Goal: Task Accomplishment & Management: Manage account settings

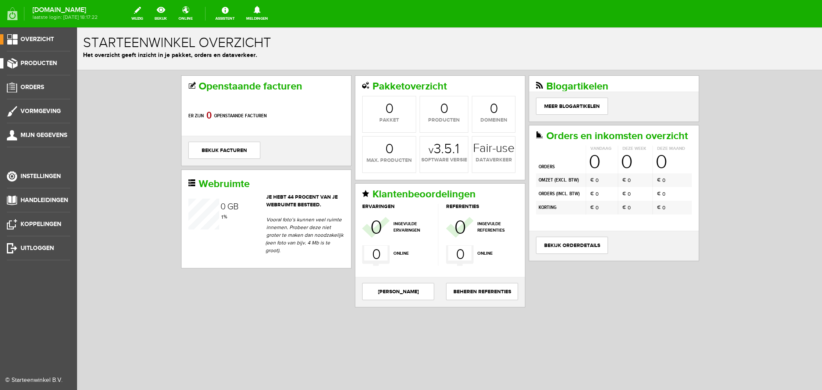
click at [36, 61] on span "Producten" at bounding box center [39, 63] width 36 height 7
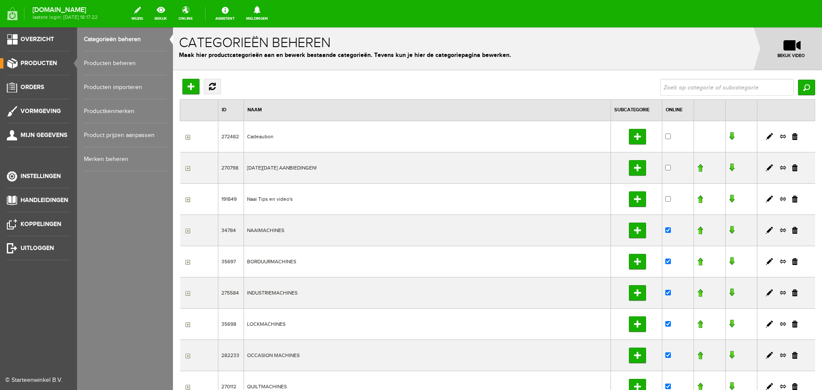
click at [122, 62] on link "Producten beheren" at bounding box center [125, 63] width 82 height 24
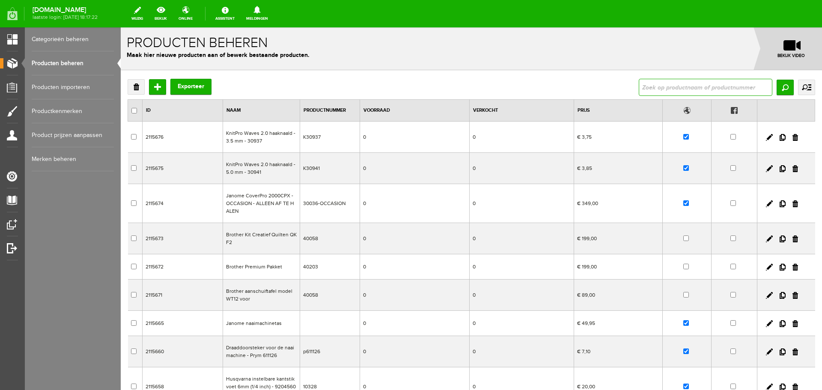
click at [665, 89] on input "text" at bounding box center [706, 87] width 134 height 17
type input "catona 390"
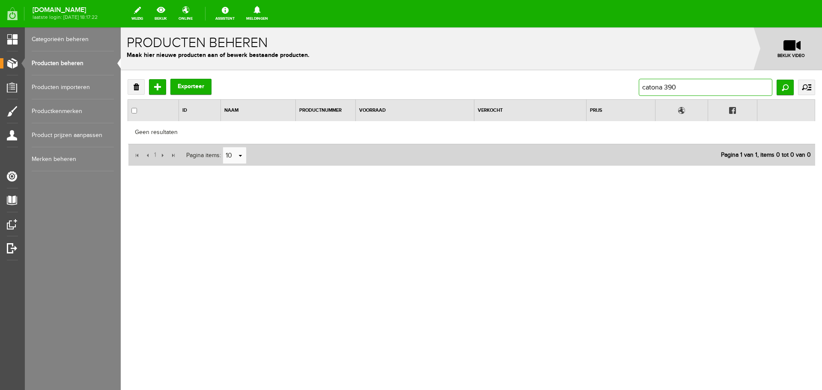
drag, startPoint x: 678, startPoint y: 89, endPoint x: 664, endPoint y: 87, distance: 15.1
click at [666, 88] on input "catona 390" at bounding box center [706, 87] width 134 height 17
type input "catona"
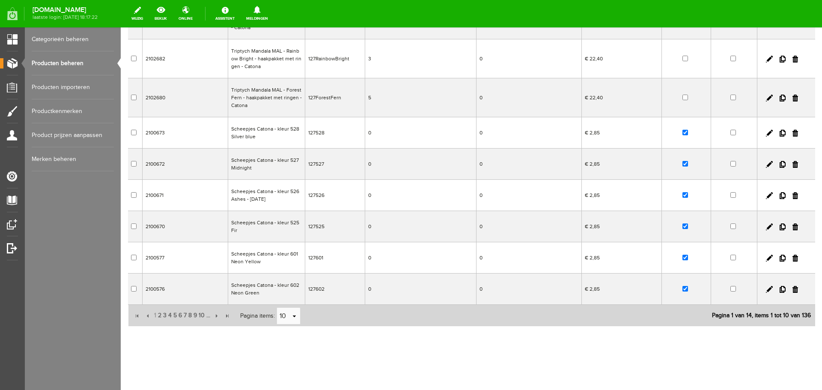
scroll to position [161, 0]
click at [295, 315] on link "select" at bounding box center [294, 315] width 7 height 16
click at [283, 297] on li "50" at bounding box center [288, 299] width 23 height 14
type input "50"
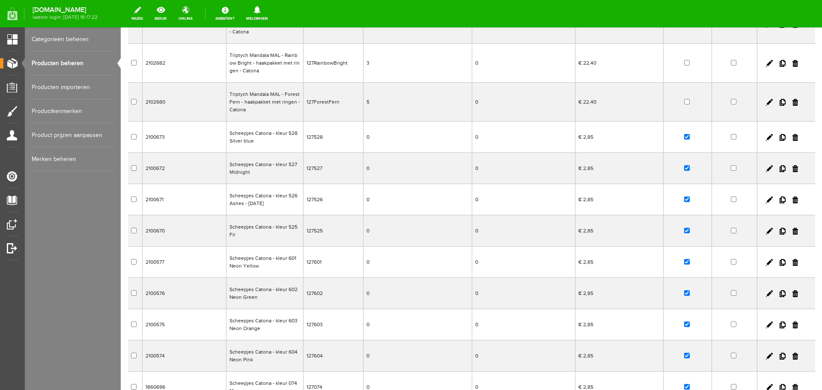
scroll to position [33, 0]
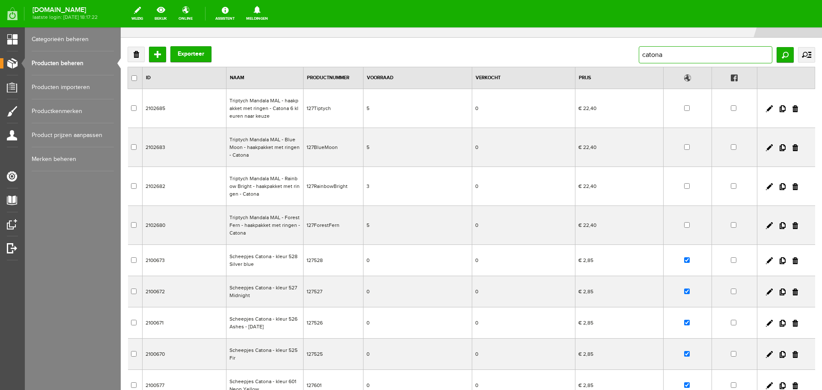
drag, startPoint x: 659, startPoint y: 56, endPoint x: 613, endPoint y: 58, distance: 45.9
click at [613, 58] on div "Verwijderen Toevoegen Exporteer catona Zoeken uitgebreid zoeken Categorie Cadea…" at bounding box center [471, 54] width 687 height 17
type input "127390"
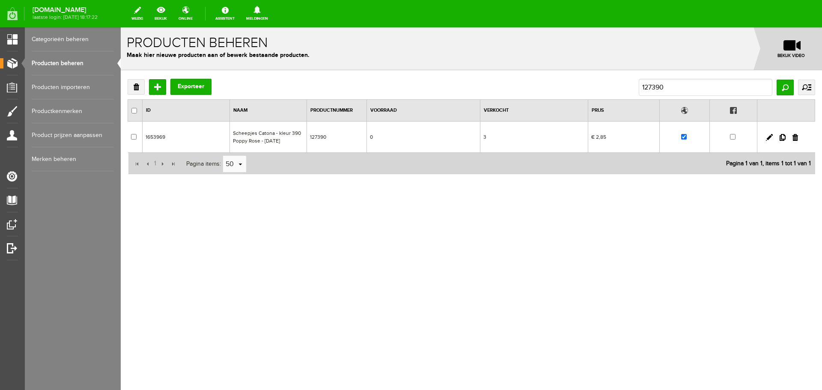
scroll to position [0, 0]
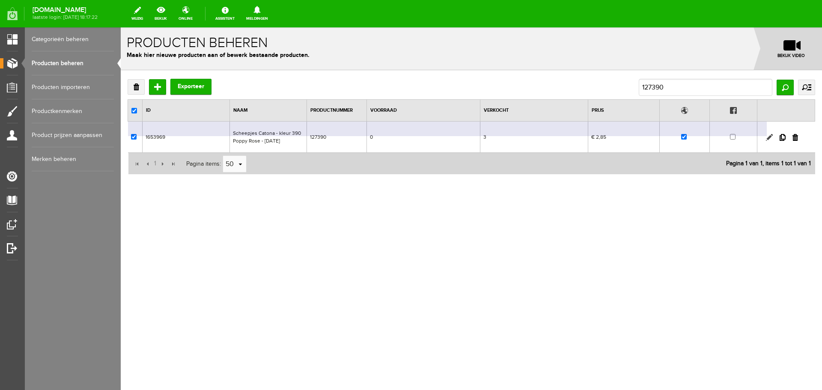
click at [769, 138] on link at bounding box center [769, 137] width 7 height 7
checkbox input "true"
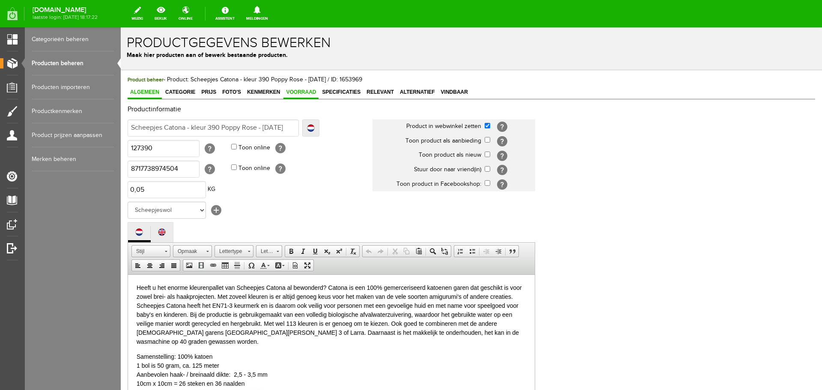
click at [304, 89] on span "Voorraad" at bounding box center [300, 92] width 35 height 6
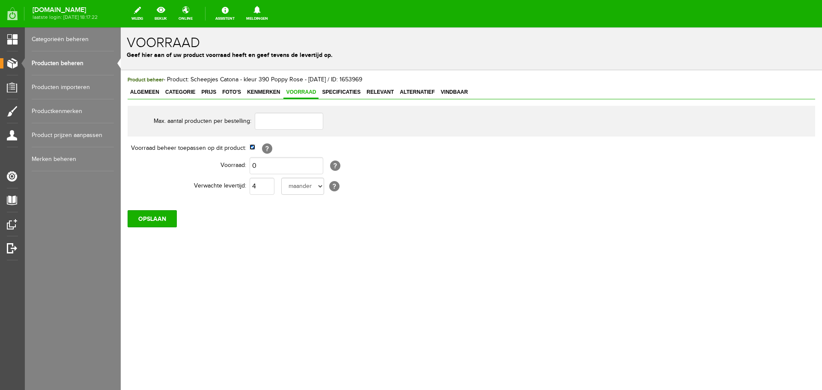
click at [250, 147] on input "checkbox" at bounding box center [253, 147] width 6 height 6
checkbox input "false"
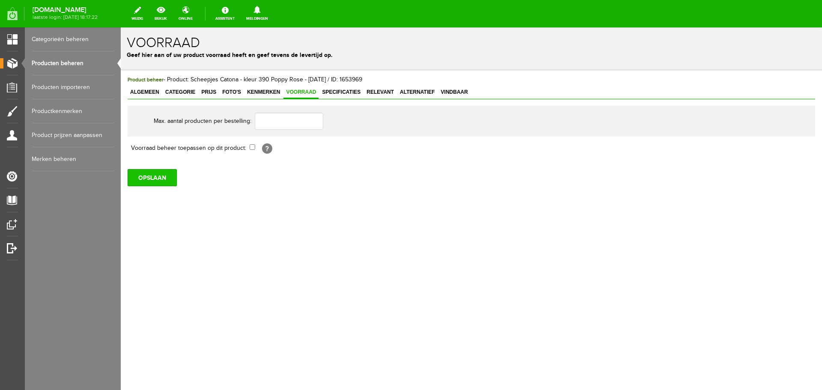
click at [154, 181] on input "OPSLAAN" at bounding box center [152, 177] width 49 height 17
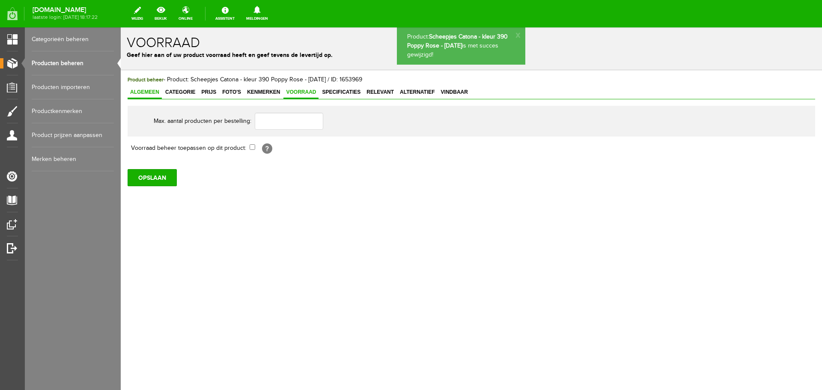
click at [146, 91] on span "Algemeen" at bounding box center [145, 92] width 34 height 6
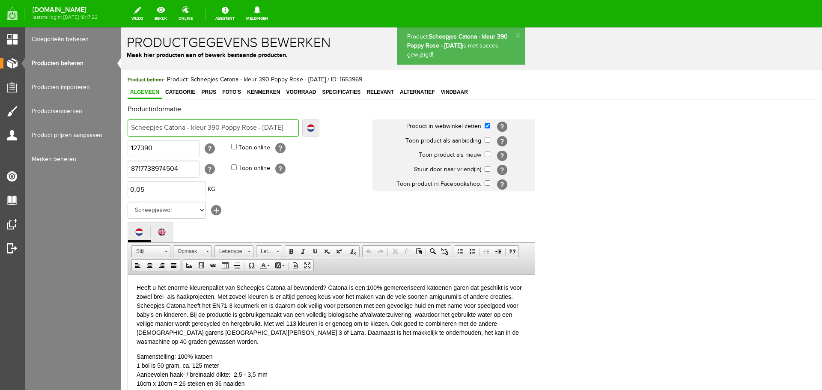
scroll to position [0, 10]
drag, startPoint x: 262, startPoint y: 129, endPoint x: 344, endPoint y: 128, distance: 81.8
click at [344, 128] on td "Scheepjes Catona - kleur 390 Poppy Rose - oktober 2025 Localize Scheepjes Caton…" at bounding box center [250, 128] width 245 height 21
type input "Scheepjes Catona - kleur 390 Poppy Rose -"
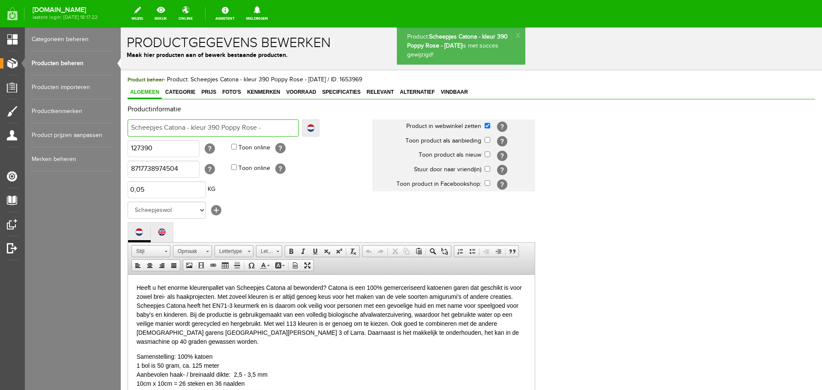
type input "Scheepjes Catona - kleur 390 Poppy Rose -"
type input "Scheepjes Catona - kleur 390 Poppy Rose"
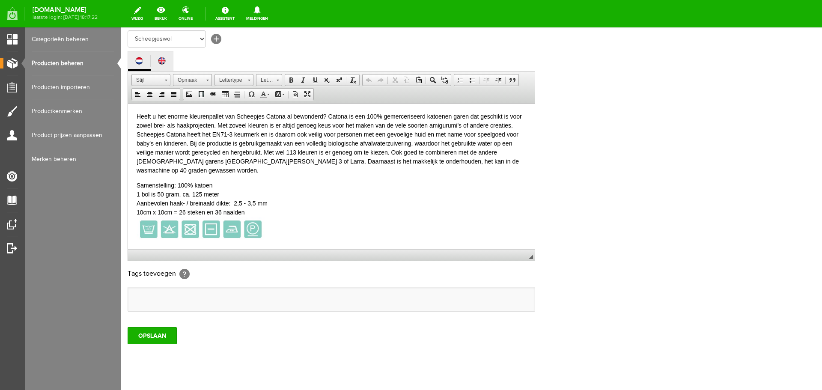
scroll to position [189, 0]
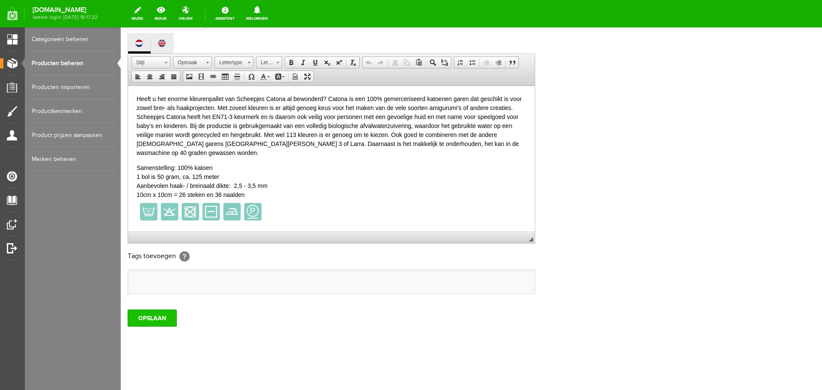
type input "Scheepjes Catona - kleur 390 Poppy Rose"
click at [156, 315] on input "OPSLAAN" at bounding box center [152, 317] width 49 height 17
click at [167, 313] on input "OPSLAAN" at bounding box center [152, 317] width 49 height 17
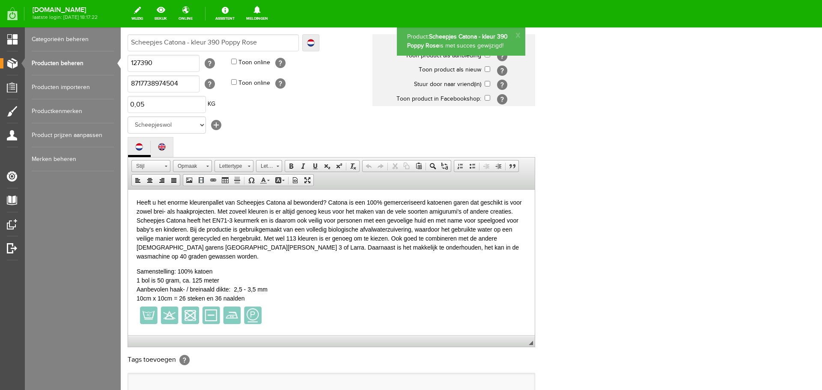
click at [54, 60] on link "Producten beheren" at bounding box center [73, 63] width 82 height 24
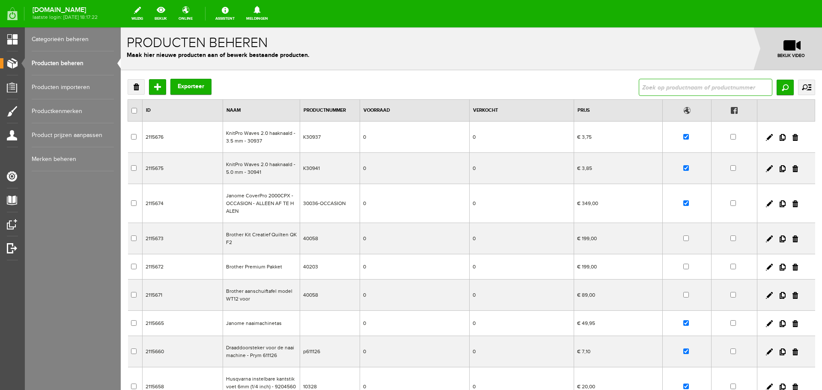
click at [653, 86] on input "text" at bounding box center [706, 87] width 134 height 17
type input "127258"
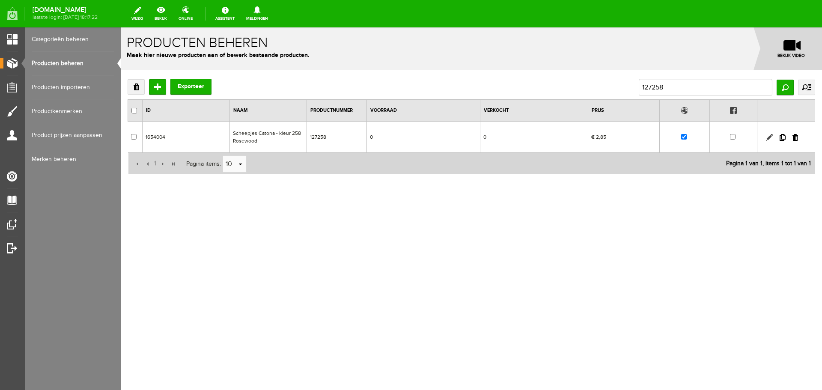
click at [770, 137] on link at bounding box center [769, 137] width 7 height 7
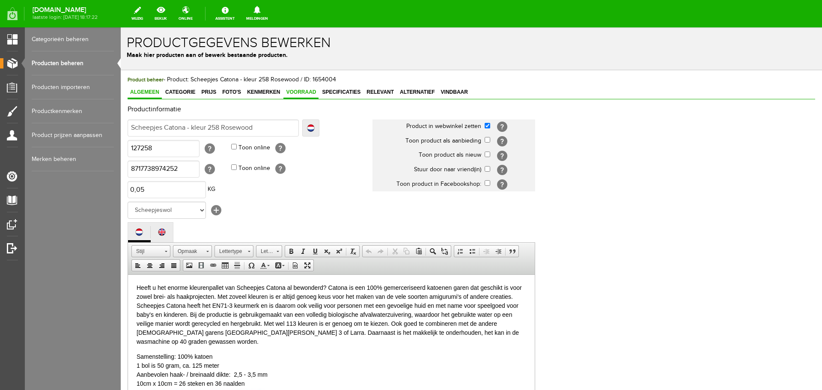
click at [295, 91] on span "Voorraad" at bounding box center [300, 92] width 35 height 6
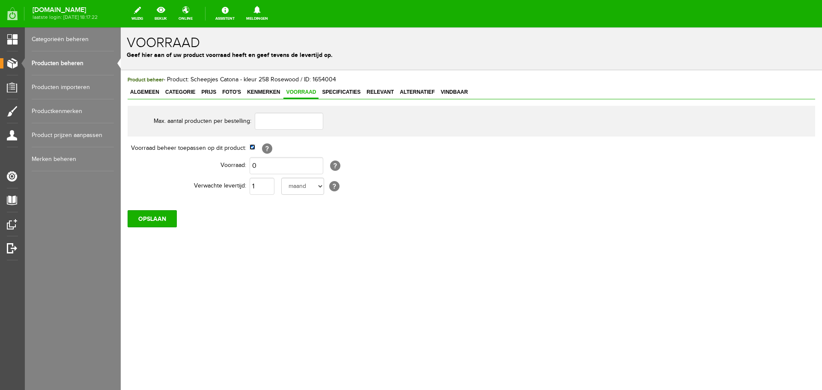
click at [253, 147] on input "checkbox" at bounding box center [253, 147] width 6 height 6
checkbox input "false"
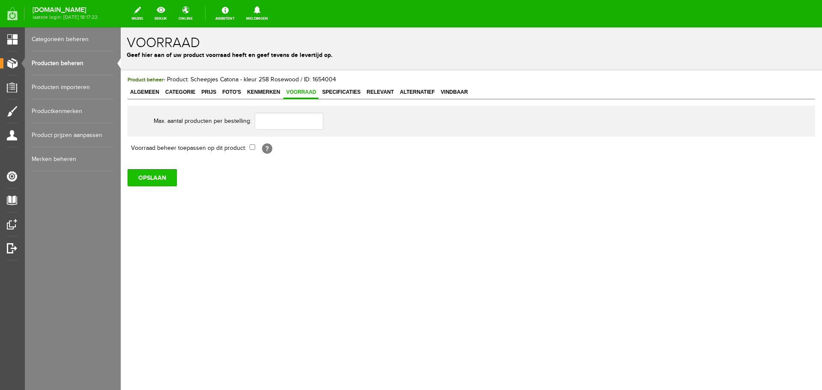
click at [137, 182] on input "OPSLAAN" at bounding box center [152, 177] width 49 height 17
click at [165, 178] on input "OPSLAAN" at bounding box center [152, 177] width 49 height 17
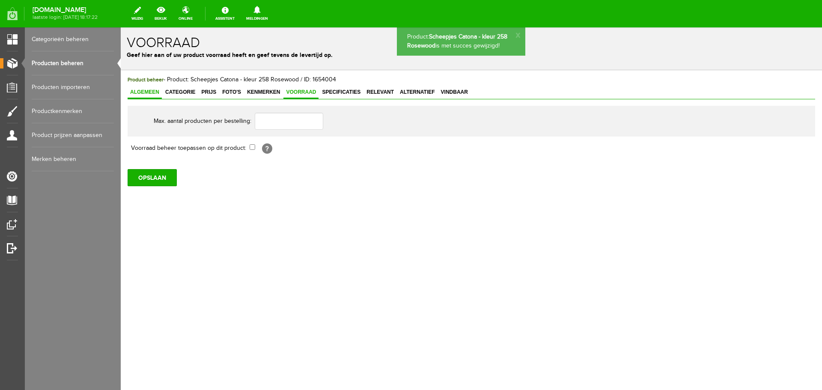
click at [139, 91] on span "Algemeen" at bounding box center [145, 92] width 34 height 6
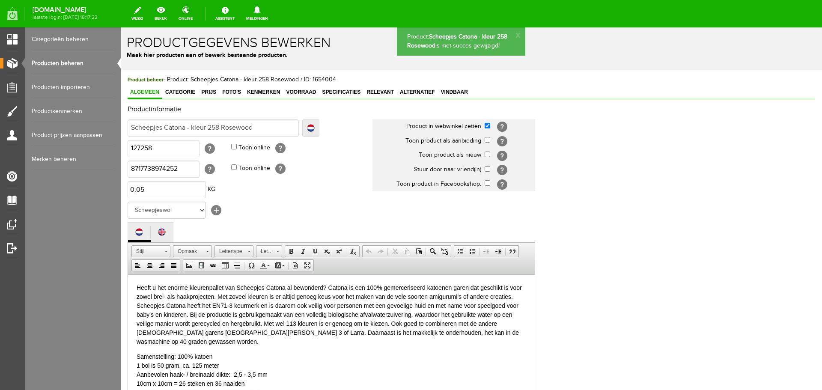
click at [65, 62] on link "Producten beheren" at bounding box center [73, 63] width 82 height 24
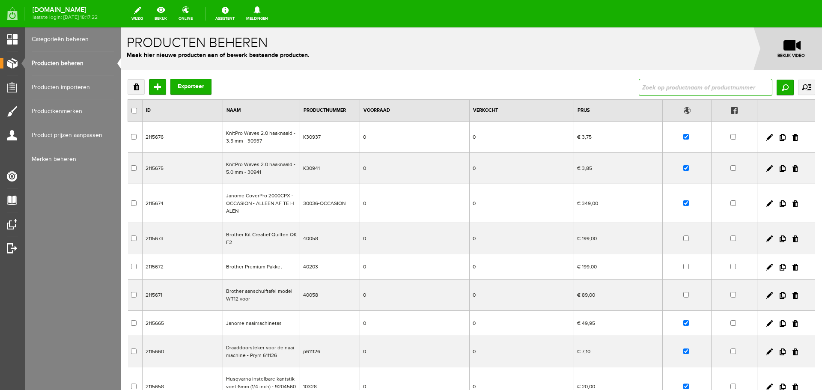
click at [674, 84] on input "text" at bounding box center [706, 87] width 134 height 17
type input "127252"
click at [781, 87] on input "Zoeken" at bounding box center [785, 87] width 17 height 15
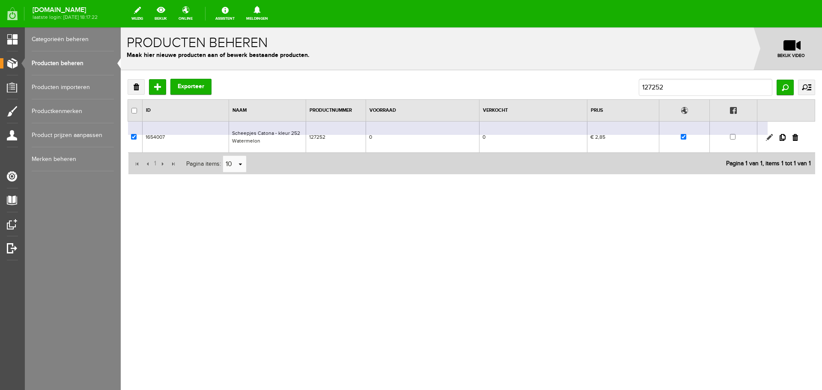
click at [770, 137] on link at bounding box center [769, 137] width 7 height 7
checkbox input "true"
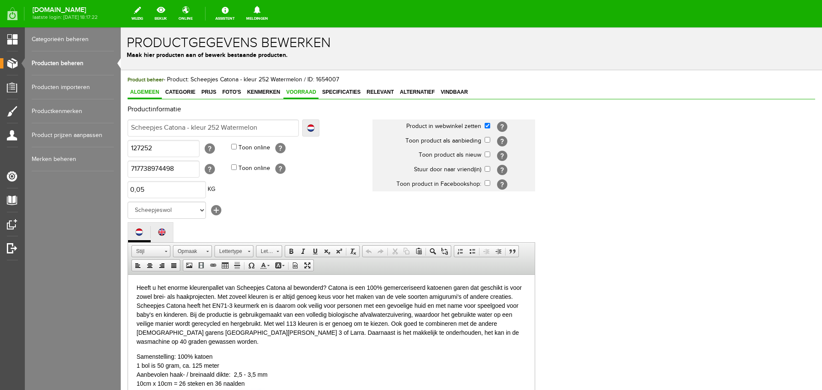
click at [298, 93] on span "Voorraad" at bounding box center [300, 92] width 35 height 6
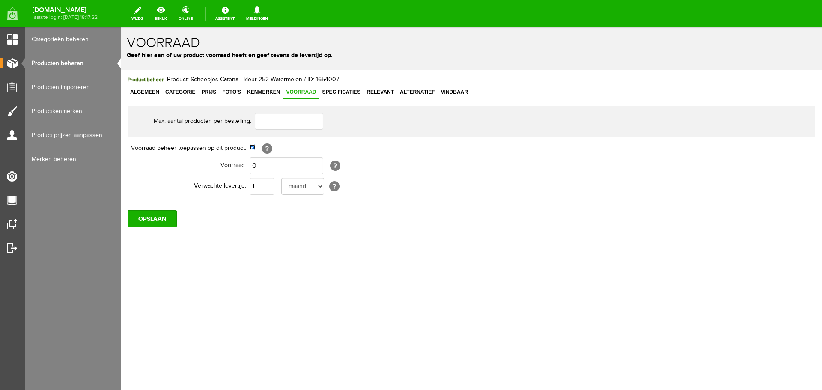
click at [251, 148] on input "checkbox" at bounding box center [253, 147] width 6 height 6
checkbox input "false"
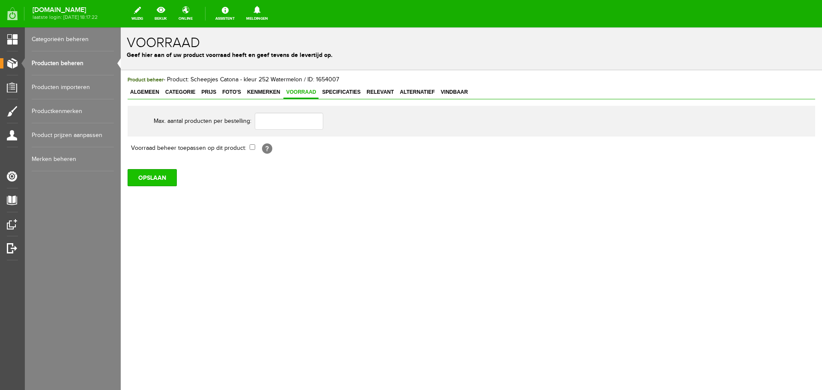
click at [152, 179] on input "OPSLAAN" at bounding box center [152, 177] width 49 height 17
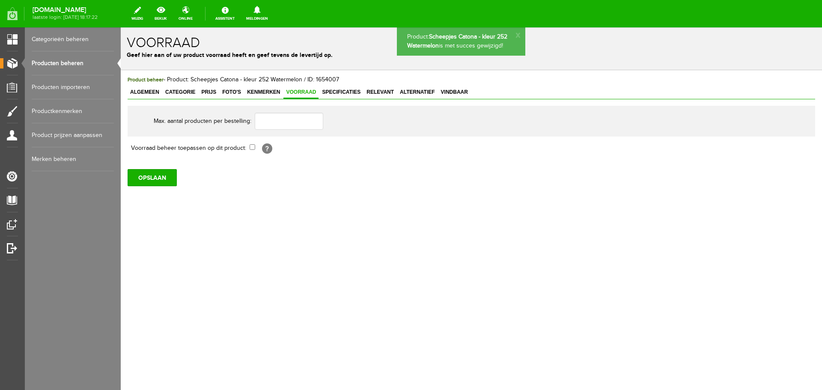
click at [66, 60] on link "Producten beheren" at bounding box center [73, 63] width 82 height 24
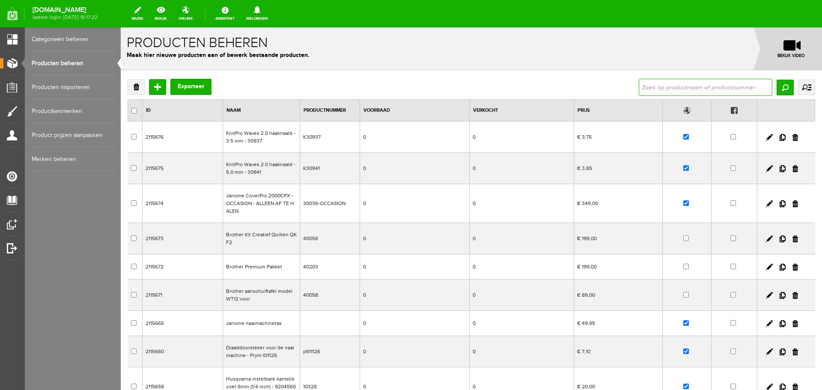
click at [646, 87] on input "text" at bounding box center [706, 87] width 134 height 17
type input "127281"
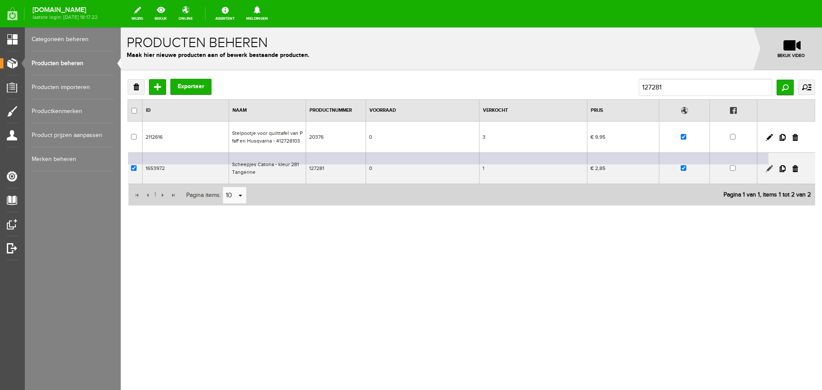
click at [771, 167] on link at bounding box center [769, 168] width 7 height 7
checkbox input "true"
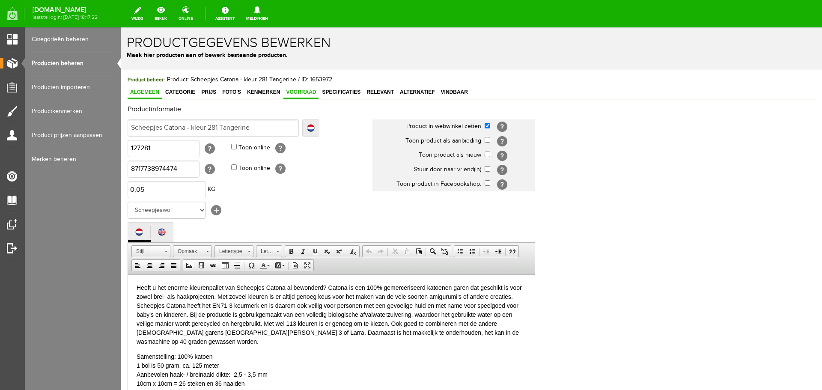
click at [296, 91] on span "Voorraad" at bounding box center [300, 92] width 35 height 6
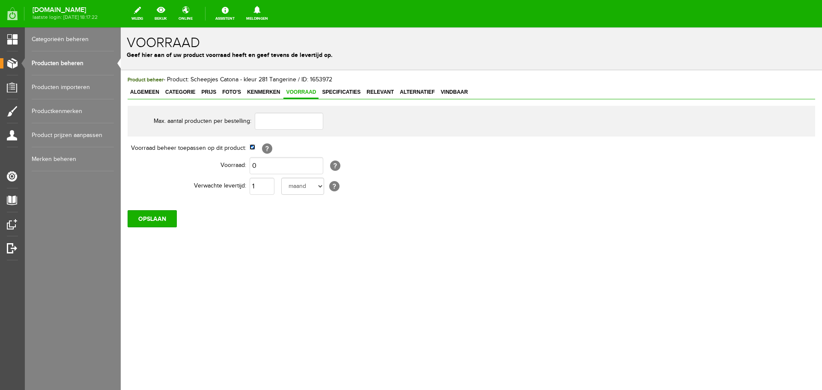
click at [252, 149] on input "checkbox" at bounding box center [253, 147] width 6 height 6
checkbox input "false"
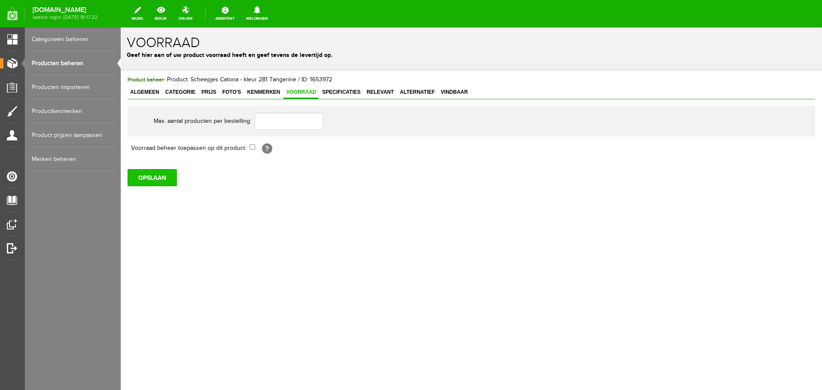
click at [158, 182] on input "OPSLAAN" at bounding box center [152, 177] width 49 height 17
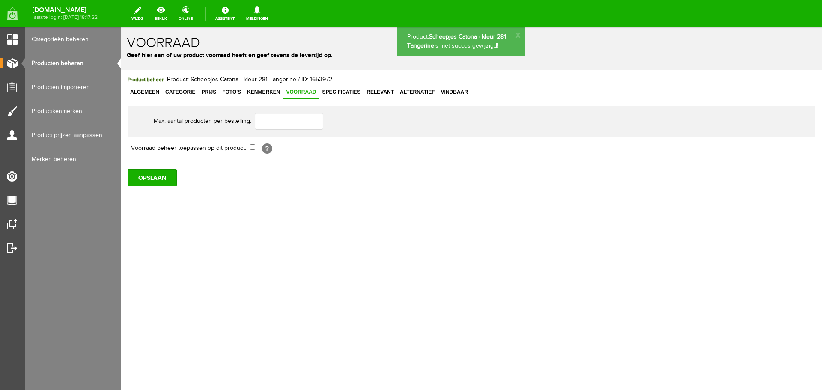
click at [57, 63] on link "Producten beheren" at bounding box center [73, 63] width 82 height 24
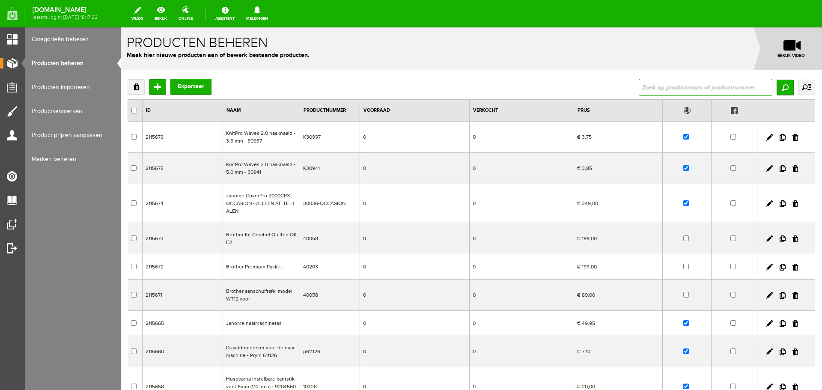
click at [644, 88] on input "text" at bounding box center [706, 87] width 134 height 17
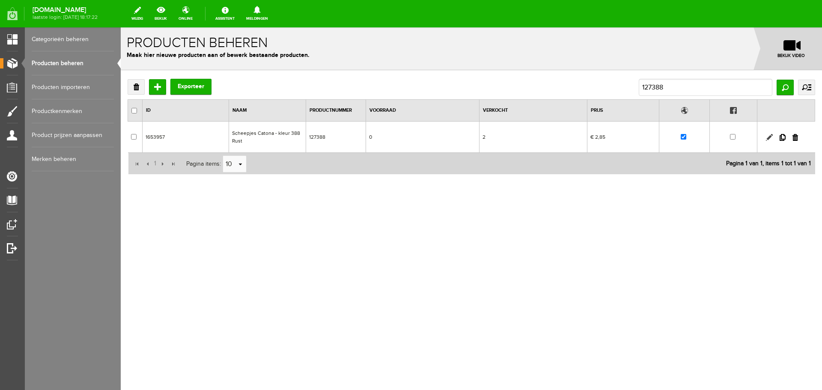
click at [771, 135] on link at bounding box center [769, 137] width 7 height 7
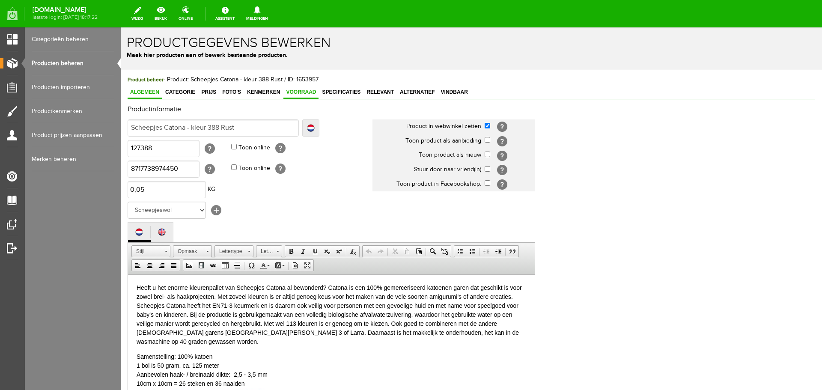
click at [303, 92] on span "Voorraad" at bounding box center [300, 92] width 35 height 6
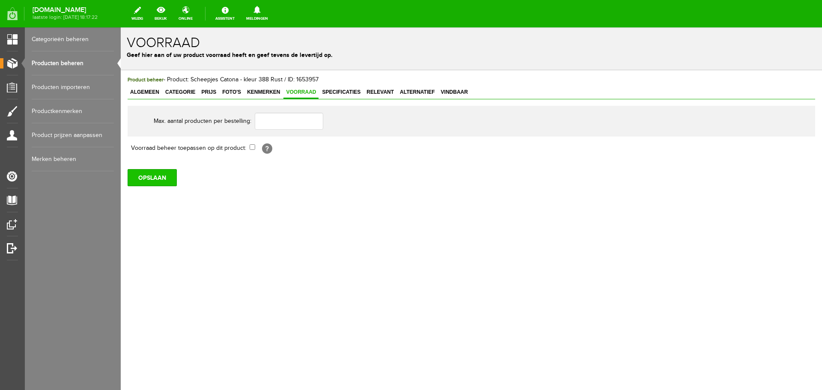
click at [152, 179] on input "OPSLAAN" at bounding box center [152, 177] width 49 height 17
click at [65, 63] on link "Producten beheren" at bounding box center [73, 63] width 82 height 24
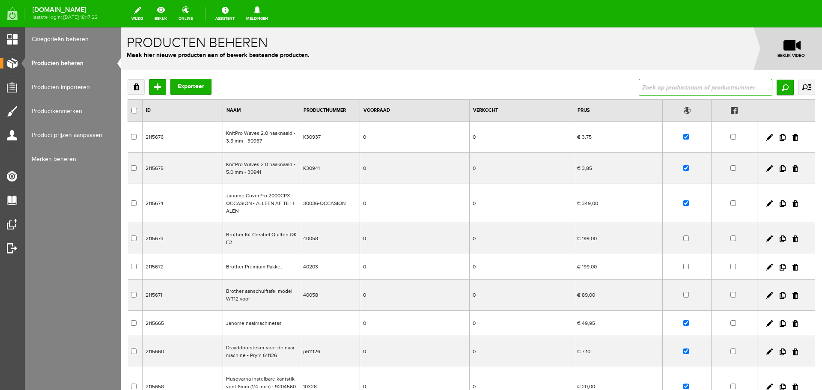
click at [673, 87] on input "text" at bounding box center [706, 87] width 134 height 17
type input "127517"
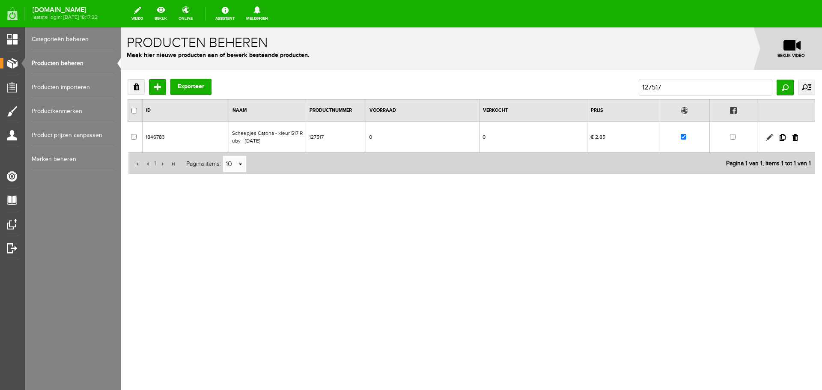
click at [770, 137] on link at bounding box center [769, 137] width 7 height 7
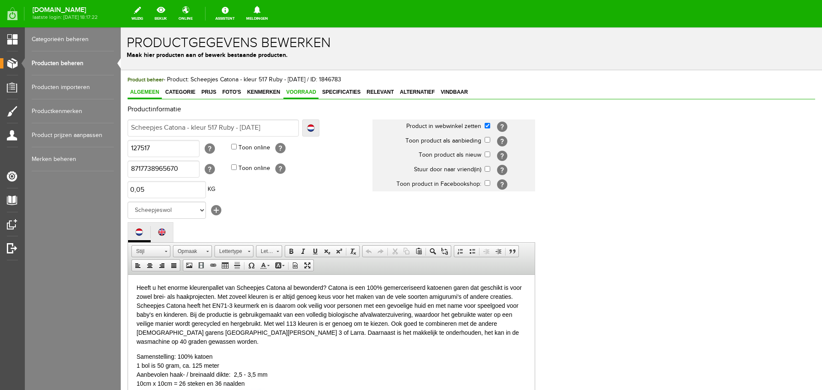
click at [294, 90] on span "Voorraad" at bounding box center [300, 92] width 35 height 6
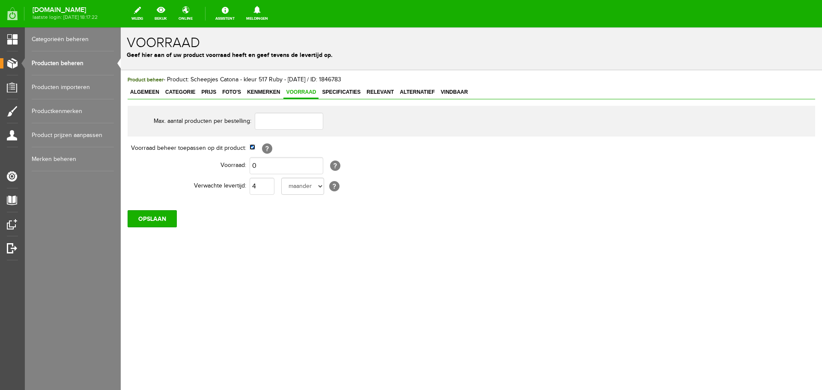
click at [253, 146] on input "checkbox" at bounding box center [253, 147] width 6 height 6
checkbox input "false"
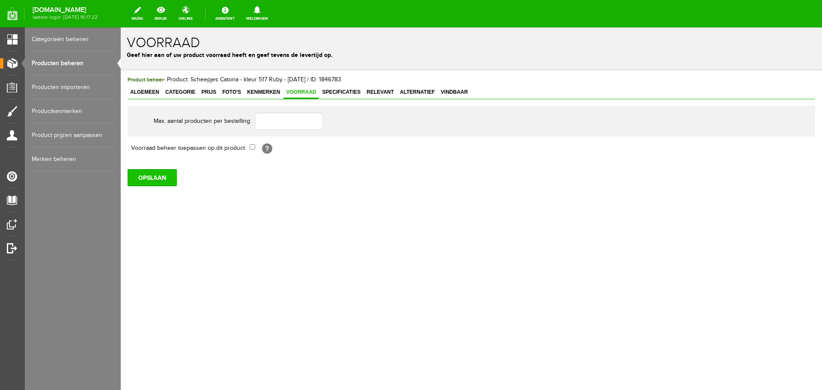
click at [146, 182] on input "OPSLAAN" at bounding box center [152, 177] width 49 height 17
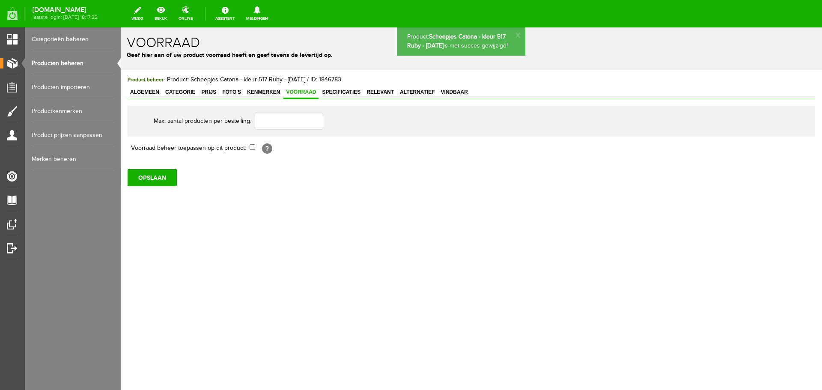
click at [68, 62] on link "Producten beheren" at bounding box center [73, 63] width 82 height 24
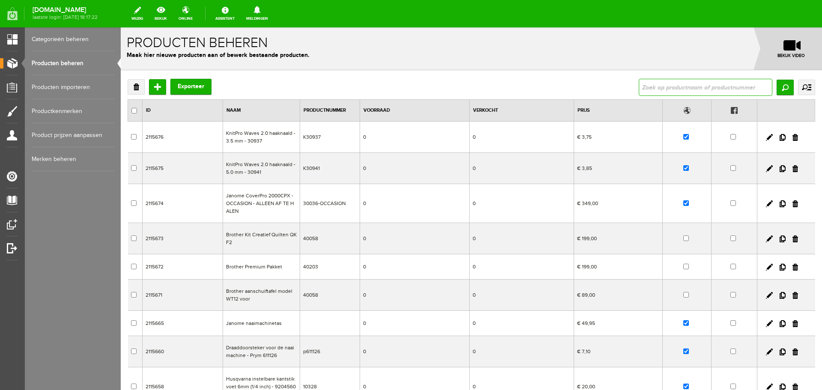
click at [655, 86] on input "text" at bounding box center [706, 87] width 134 height 17
type input "127128"
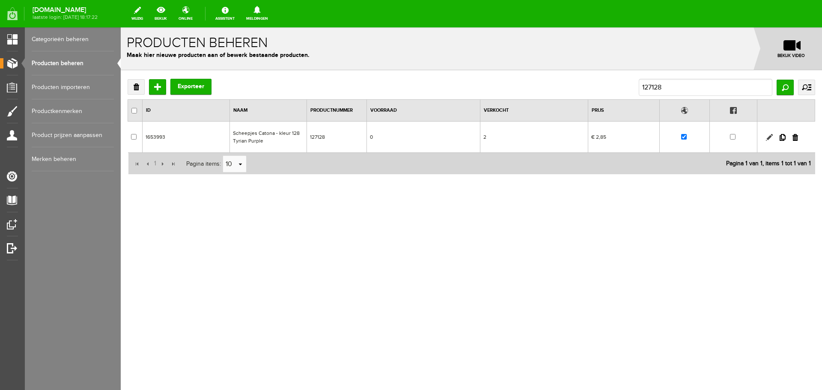
click at [770, 138] on link at bounding box center [769, 137] width 7 height 7
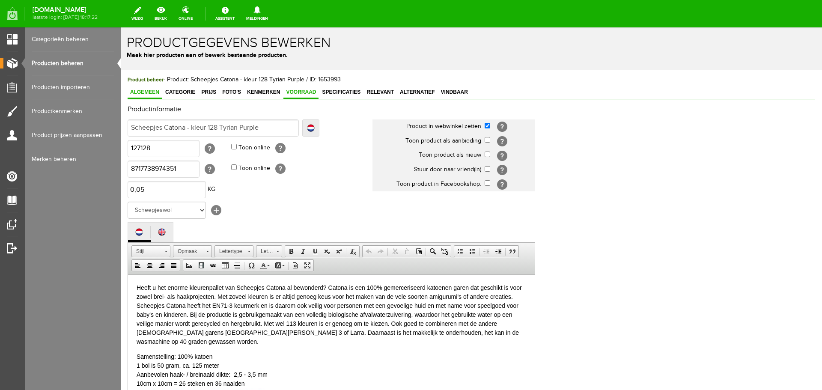
click at [295, 91] on span "Voorraad" at bounding box center [300, 92] width 35 height 6
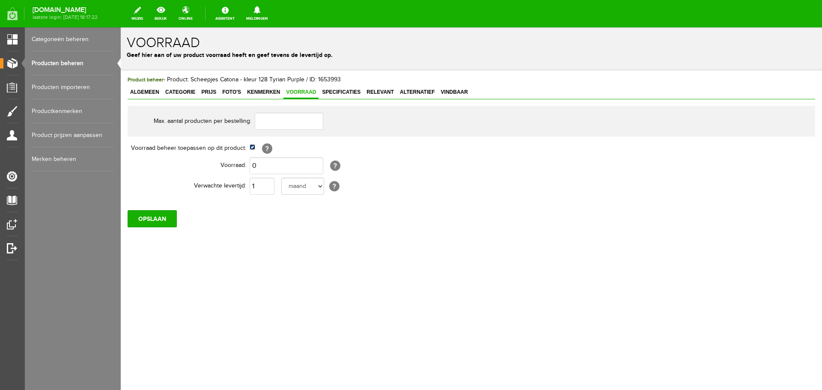
click at [253, 147] on input "checkbox" at bounding box center [253, 147] width 6 height 6
checkbox input "false"
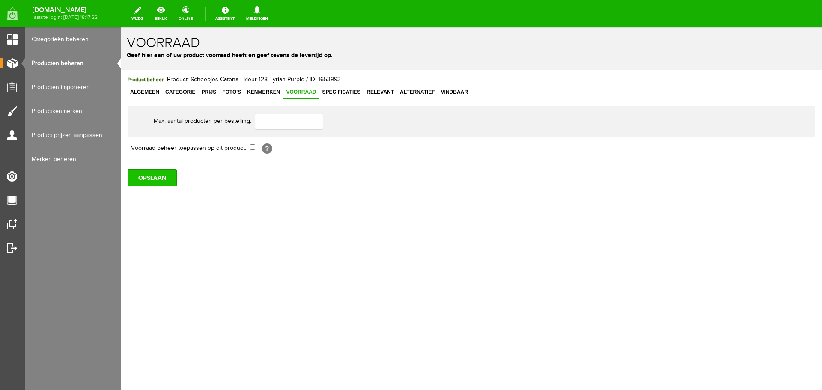
click at [162, 176] on input "OPSLAAN" at bounding box center [152, 177] width 49 height 17
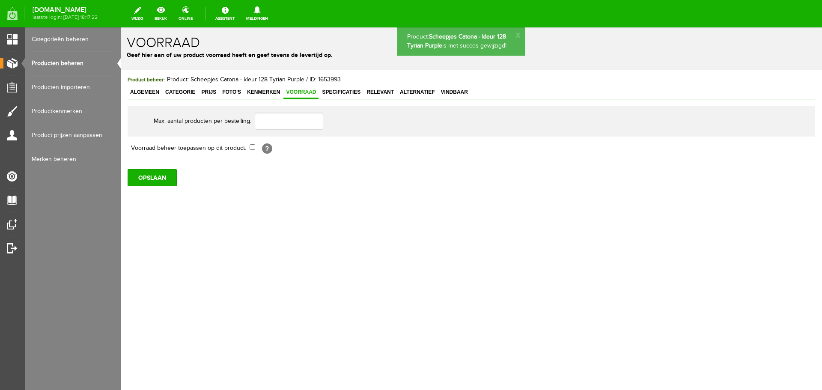
click at [67, 63] on link "Producten beheren" at bounding box center [73, 63] width 82 height 24
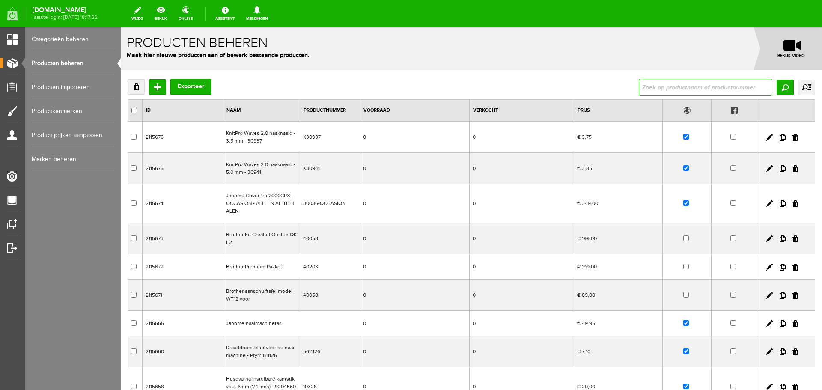
click at [655, 88] on input "text" at bounding box center [706, 87] width 134 height 17
type input "127124"
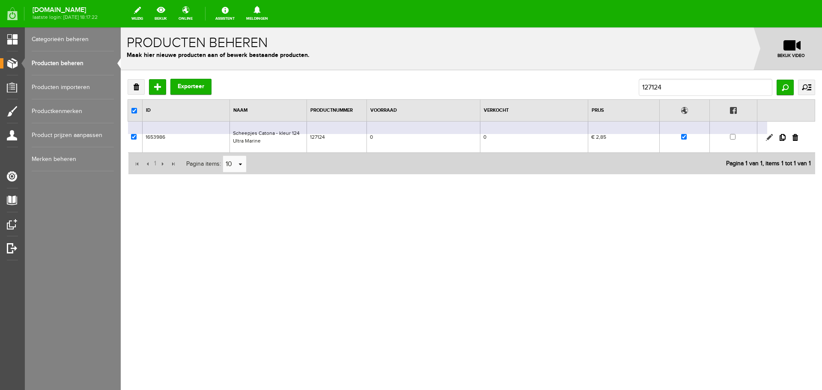
click at [769, 136] on link at bounding box center [769, 137] width 7 height 7
checkbox input "true"
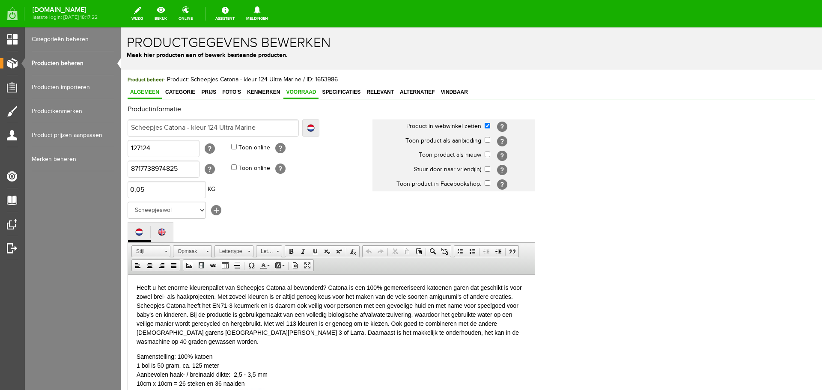
click at [306, 91] on span "Voorraad" at bounding box center [300, 92] width 35 height 6
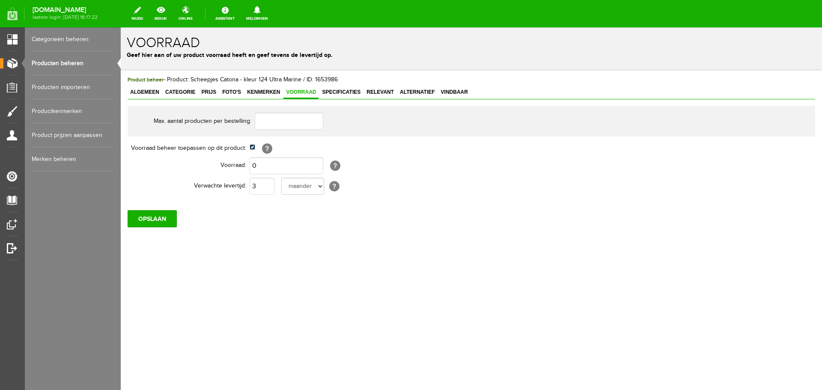
click at [254, 146] on input "checkbox" at bounding box center [253, 147] width 6 height 6
checkbox input "false"
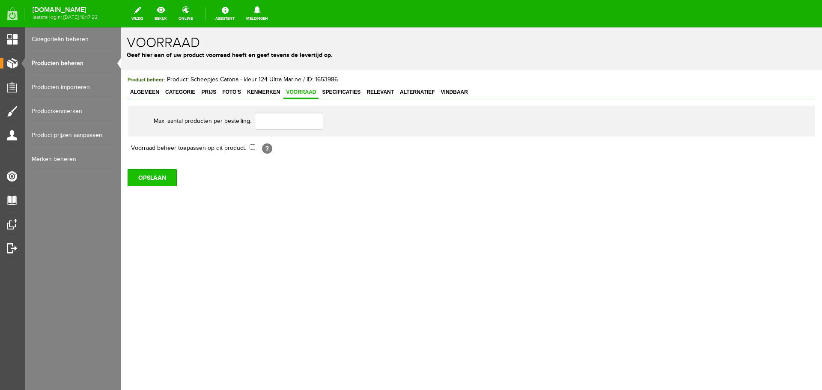
click at [155, 179] on input "OPSLAAN" at bounding box center [152, 177] width 49 height 17
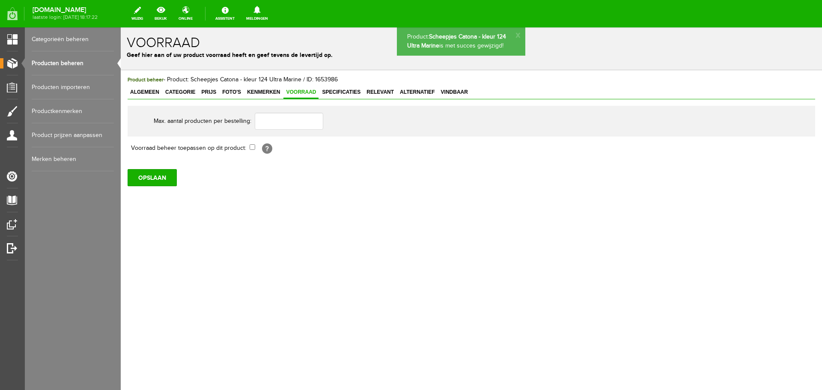
click at [68, 64] on link "Producten beheren" at bounding box center [73, 63] width 82 height 24
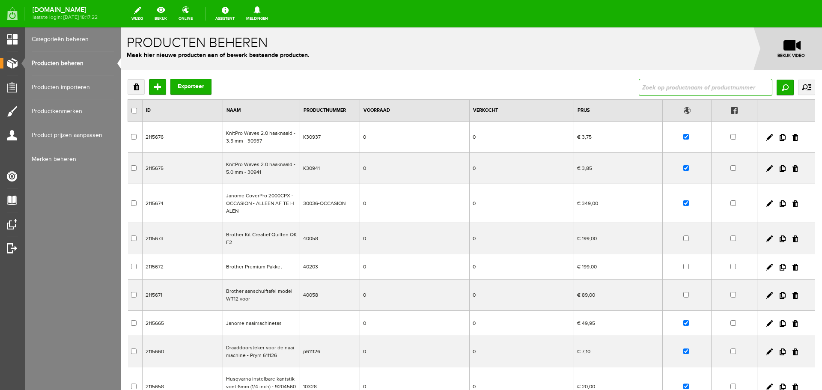
click at [656, 87] on input "text" at bounding box center [706, 87] width 134 height 17
type input "127162"
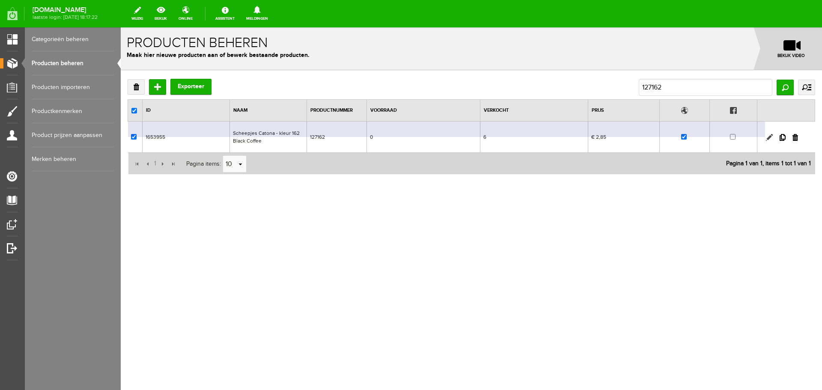
click at [767, 139] on link at bounding box center [769, 137] width 7 height 7
checkbox input "true"
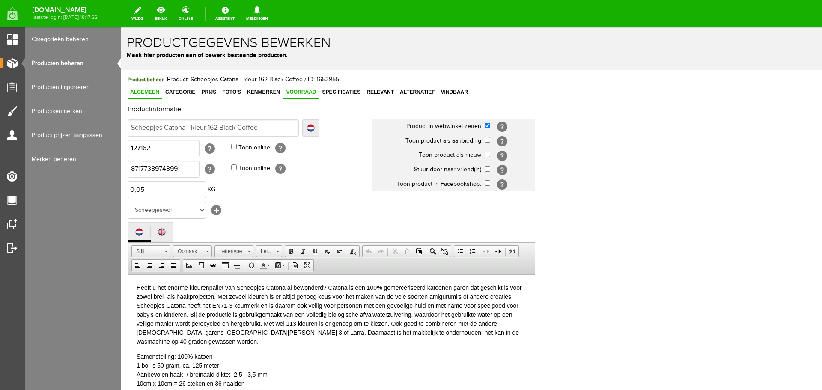
click at [294, 92] on span "Voorraad" at bounding box center [300, 92] width 35 height 6
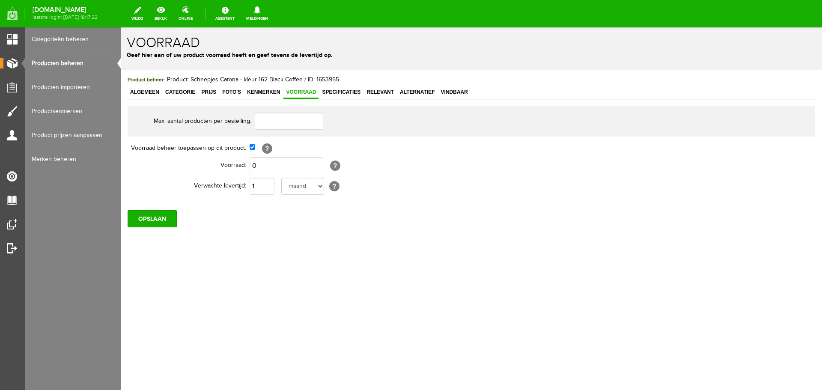
click at [71, 61] on link "Producten beheren" at bounding box center [73, 63] width 82 height 24
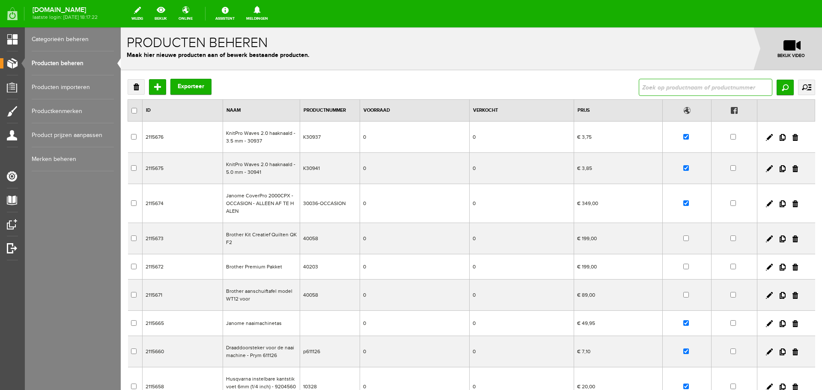
click at [646, 83] on input "text" at bounding box center [706, 87] width 134 height 17
type input "127387"
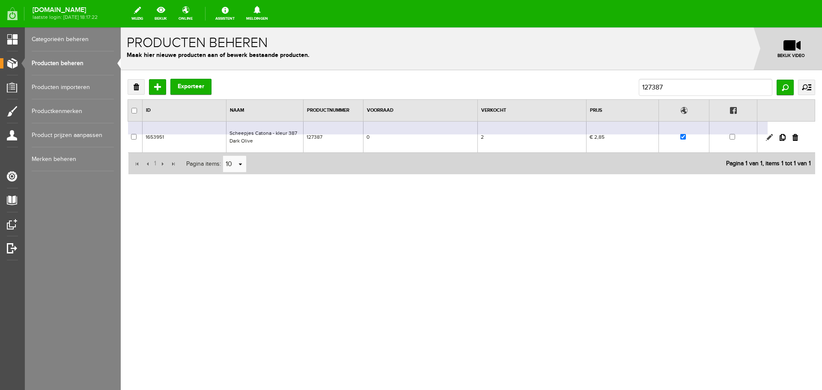
click at [770, 137] on link at bounding box center [769, 137] width 7 height 7
checkbox input "true"
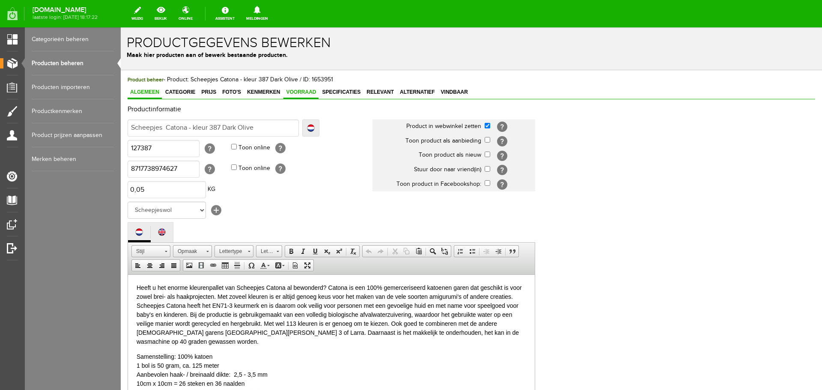
click at [301, 92] on span "Voorraad" at bounding box center [300, 92] width 35 height 6
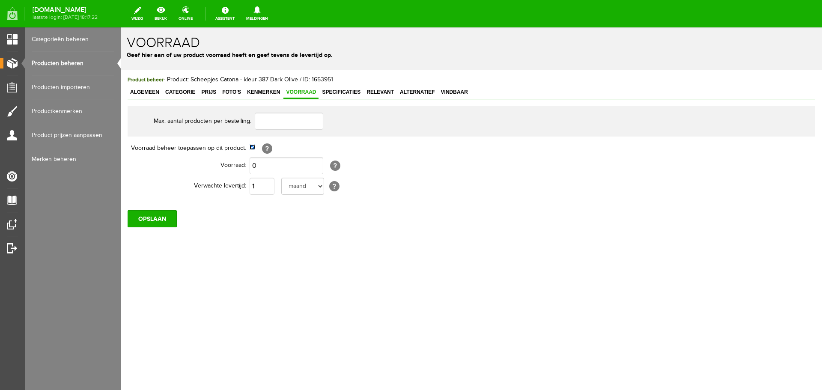
click at [253, 147] on input "checkbox" at bounding box center [253, 147] width 6 height 6
checkbox input "false"
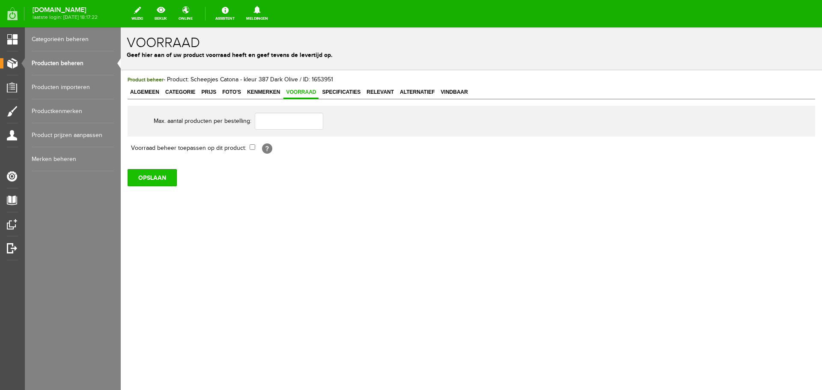
click at [158, 177] on input "OPSLAAN" at bounding box center [152, 177] width 49 height 17
click at [152, 176] on input "OPSLAAN" at bounding box center [152, 177] width 49 height 17
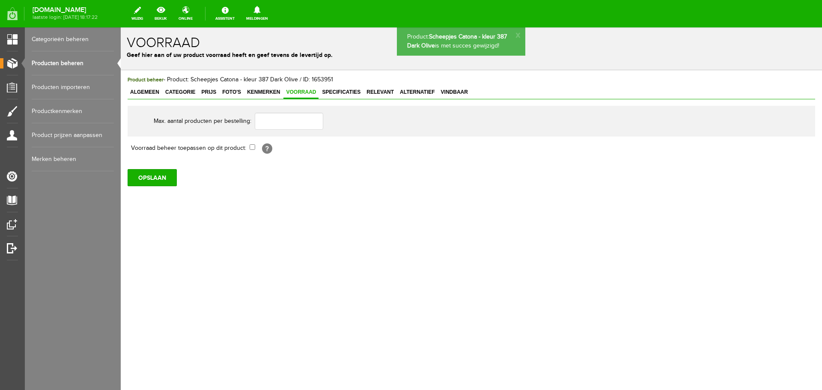
click at [78, 63] on link "Producten beheren" at bounding box center [73, 63] width 82 height 24
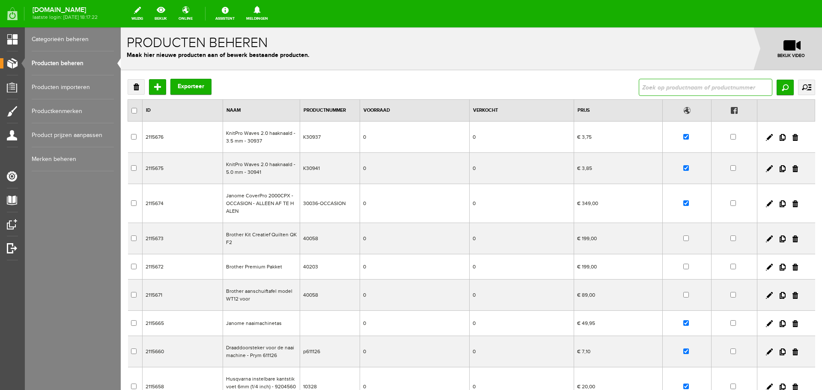
click at [643, 85] on input "text" at bounding box center [706, 87] width 134 height 17
type input "127383"
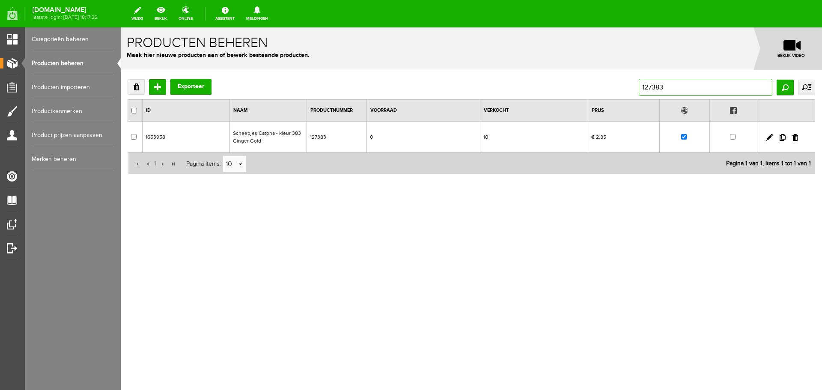
click at [660, 88] on input "127383" at bounding box center [706, 87] width 134 height 17
type input "127393"
click at [771, 134] on link at bounding box center [769, 137] width 7 height 7
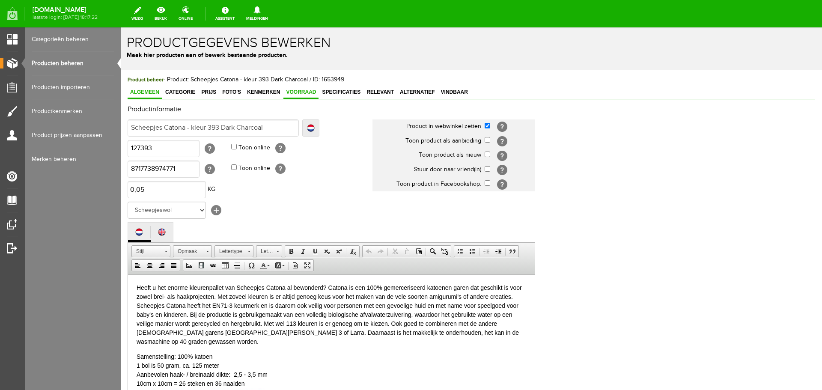
click at [293, 89] on span "Voorraad" at bounding box center [300, 92] width 35 height 6
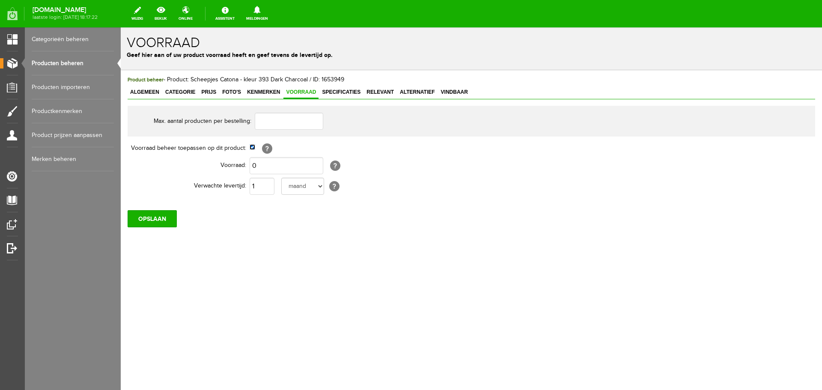
click at [252, 146] on input "checkbox" at bounding box center [253, 147] width 6 height 6
checkbox input "false"
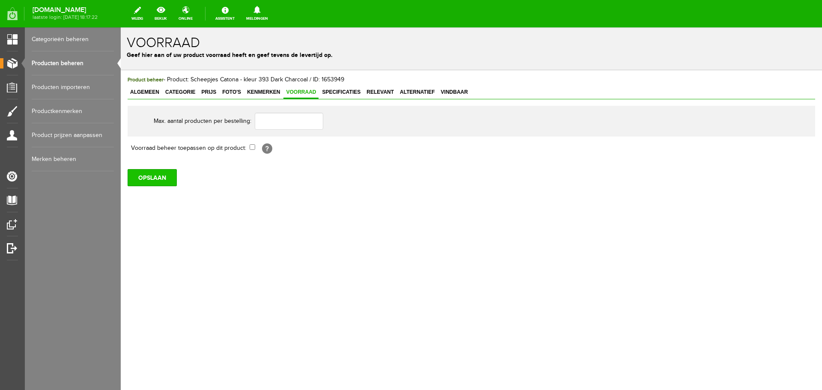
click at [159, 174] on input "OPSLAAN" at bounding box center [152, 177] width 49 height 17
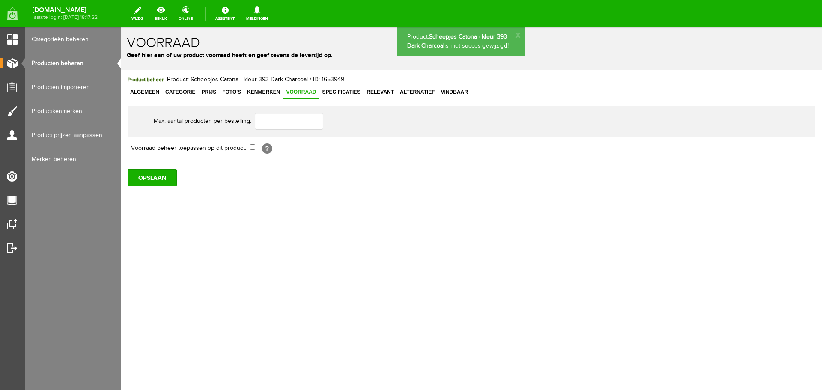
click at [48, 61] on link "Producten beheren" at bounding box center [73, 63] width 82 height 24
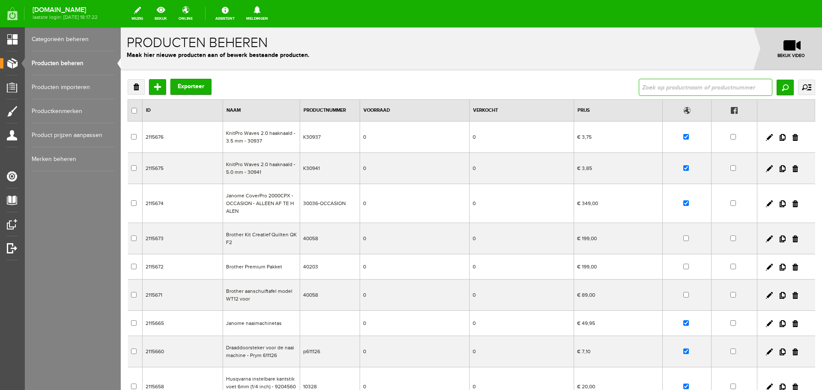
drag, startPoint x: 640, startPoint y: 86, endPoint x: 621, endPoint y: 77, distance: 20.9
click at [639, 86] on input "text" at bounding box center [706, 87] width 134 height 17
type input "127506"
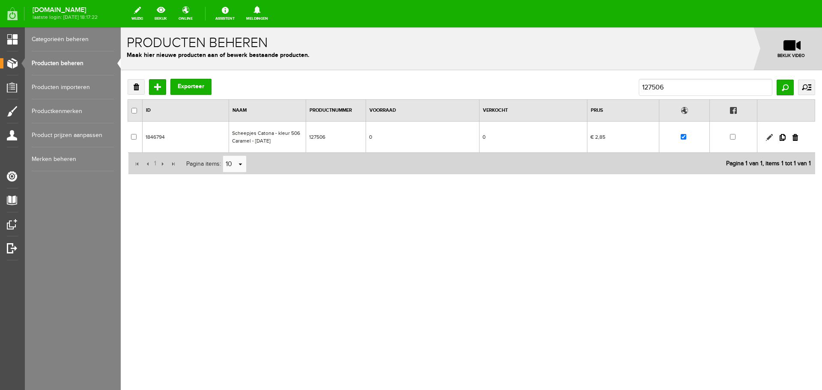
click at [768, 137] on link at bounding box center [769, 137] width 7 height 7
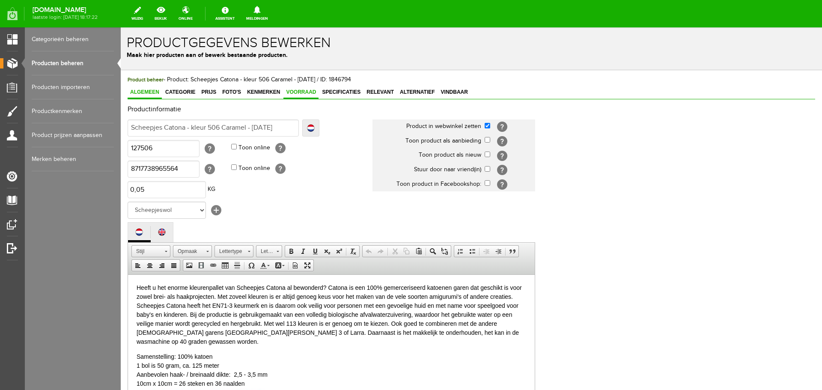
click at [298, 91] on span "Voorraad" at bounding box center [300, 92] width 35 height 6
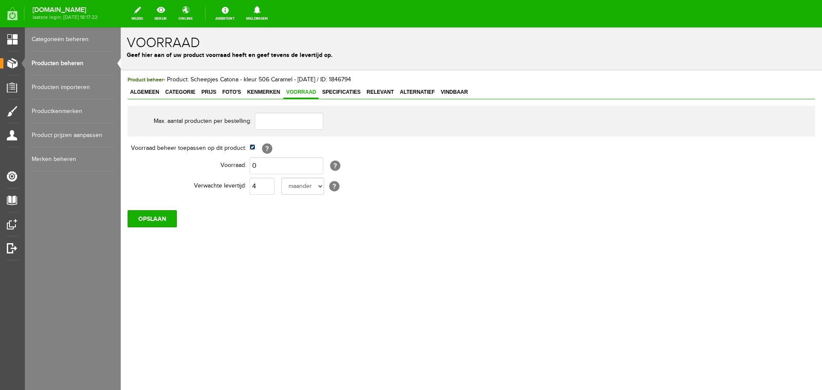
click at [252, 148] on input "checkbox" at bounding box center [253, 147] width 6 height 6
checkbox input "false"
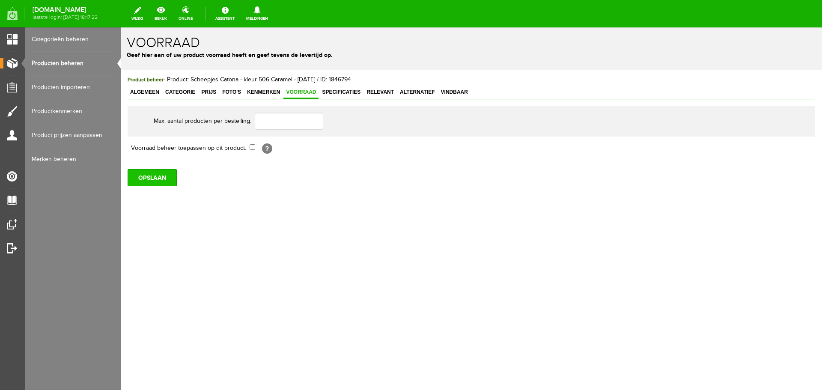
click at [152, 176] on input "OPSLAAN" at bounding box center [152, 177] width 49 height 17
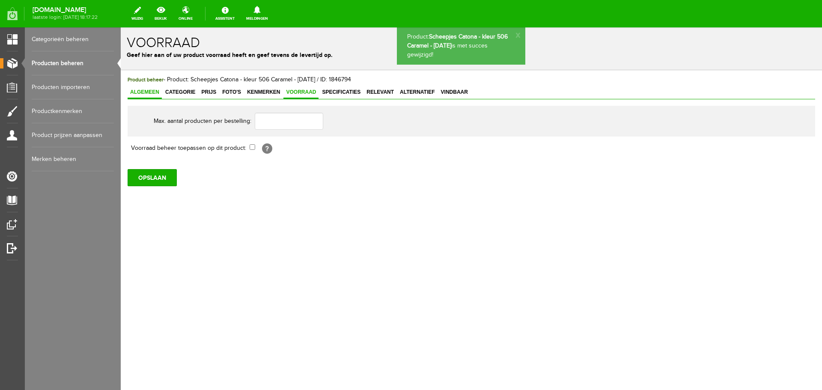
click at [148, 87] on link "Algemeen" at bounding box center [145, 92] width 34 height 12
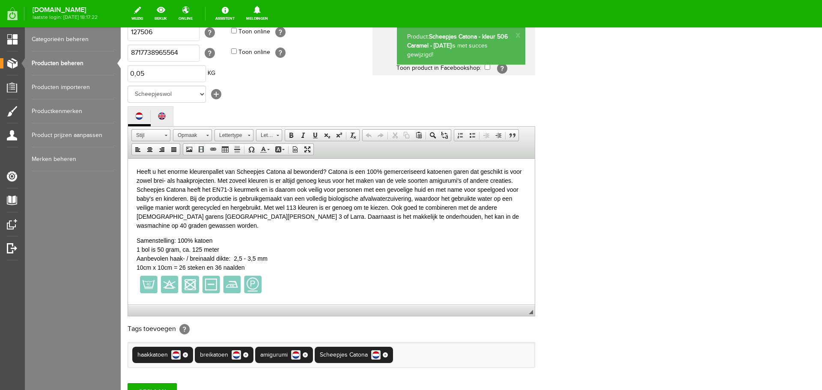
scroll to position [190, 0]
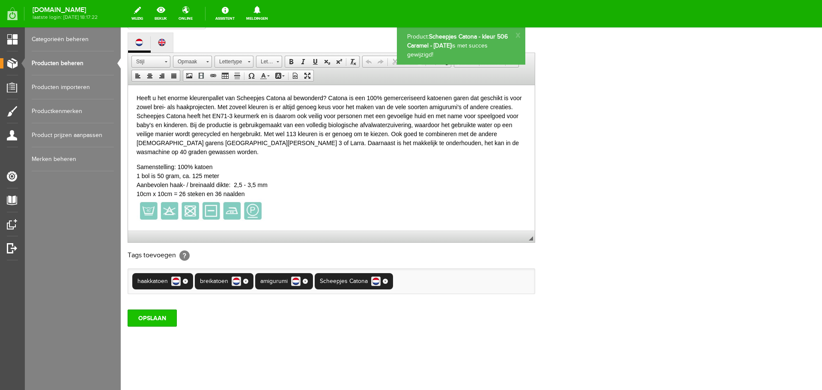
click at [149, 318] on input "OPSLAAN" at bounding box center [152, 317] width 49 height 17
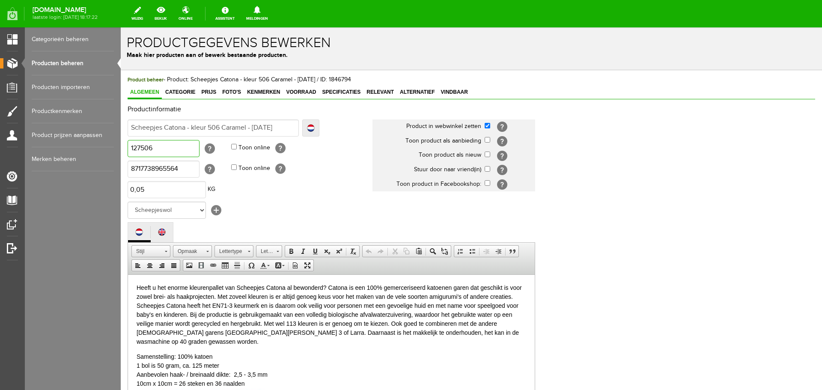
drag, startPoint x: 169, startPoint y: 149, endPoint x: 226, endPoint y: 172, distance: 61.2
click at [121, 144] on html "Product: Scheepjes Catona - kleur 506 Caramel - [DATE] is met succes gewijzigd!…" at bounding box center [471, 208] width 701 height 363
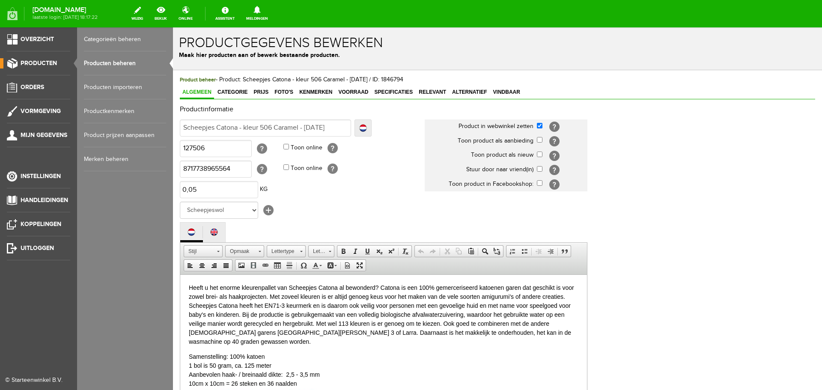
click at [91, 62] on link "Producten beheren" at bounding box center [125, 63] width 82 height 24
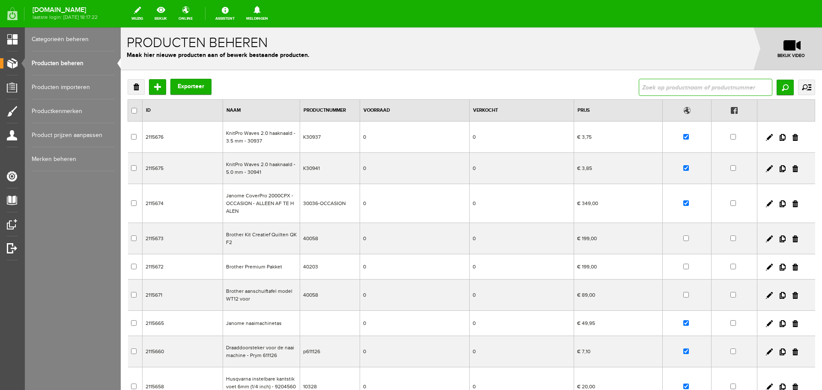
click at [643, 86] on input "text" at bounding box center [706, 87] width 134 height 17
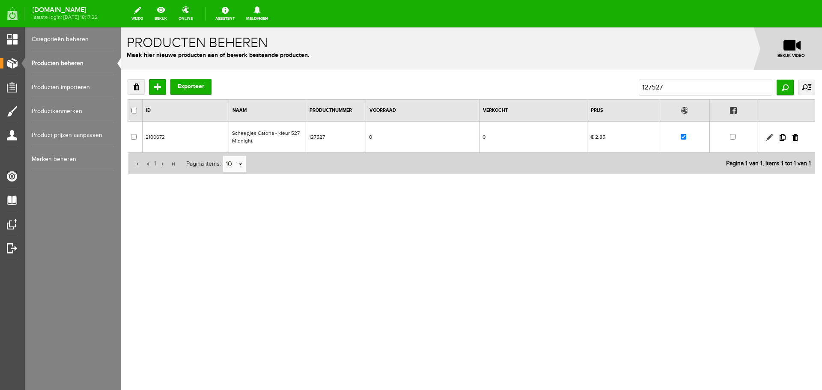
click at [768, 138] on link at bounding box center [769, 137] width 7 height 7
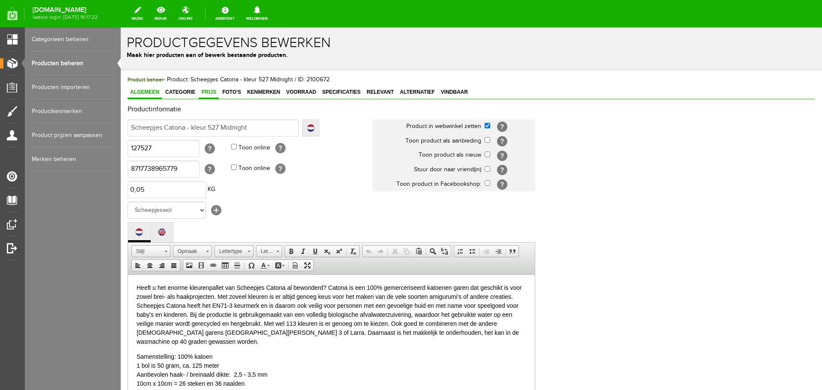
click at [211, 90] on span "Prijs" at bounding box center [209, 92] width 20 height 6
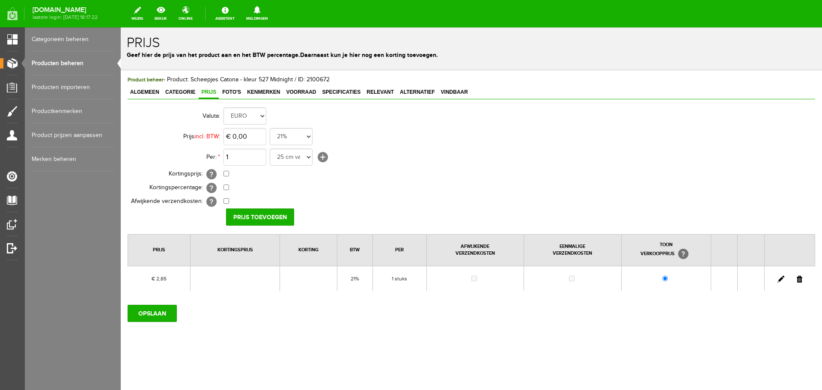
click at [780, 280] on link at bounding box center [780, 279] width 7 height 7
drag, startPoint x: 300, startPoint y: 90, endPoint x: 297, endPoint y: 95, distance: 5.9
click at [301, 91] on span "Voorraad" at bounding box center [300, 92] width 35 height 6
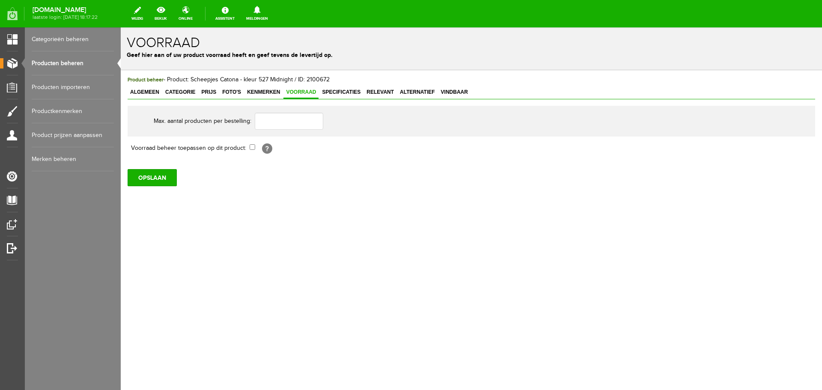
click at [75, 62] on link "Producten beheren" at bounding box center [73, 63] width 82 height 24
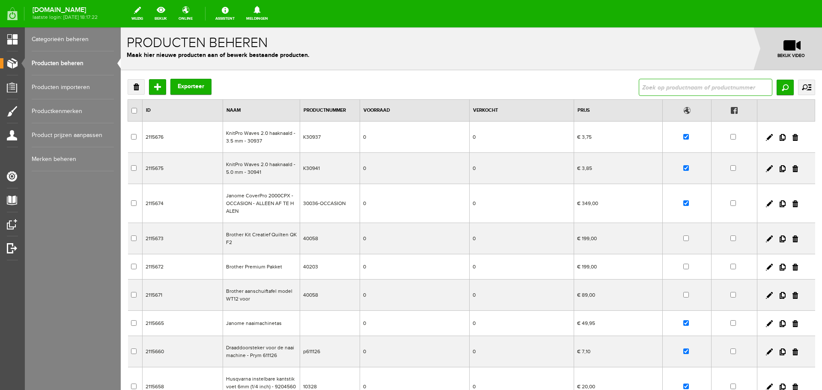
click at [651, 89] on input "text" at bounding box center [706, 87] width 134 height 17
type input "127247"
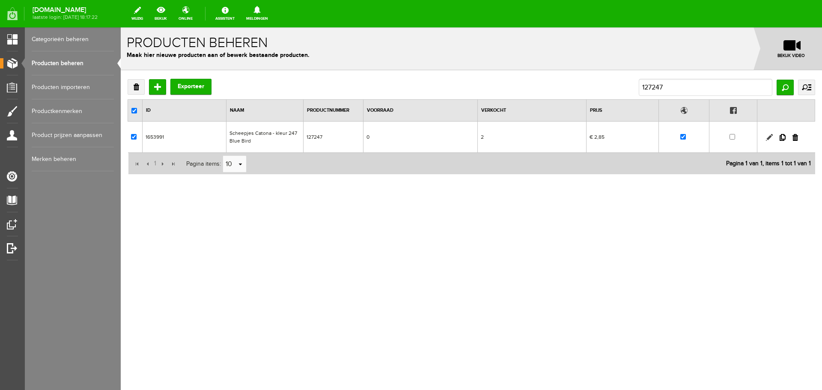
click at [769, 135] on link at bounding box center [769, 137] width 7 height 7
checkbox input "true"
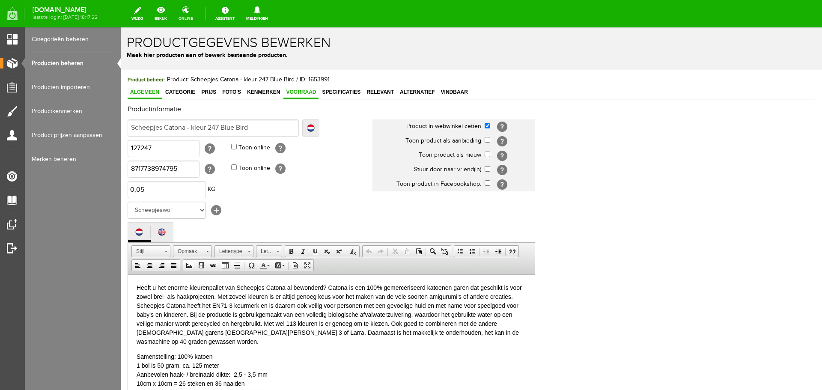
click at [306, 90] on span "Voorraad" at bounding box center [300, 92] width 35 height 6
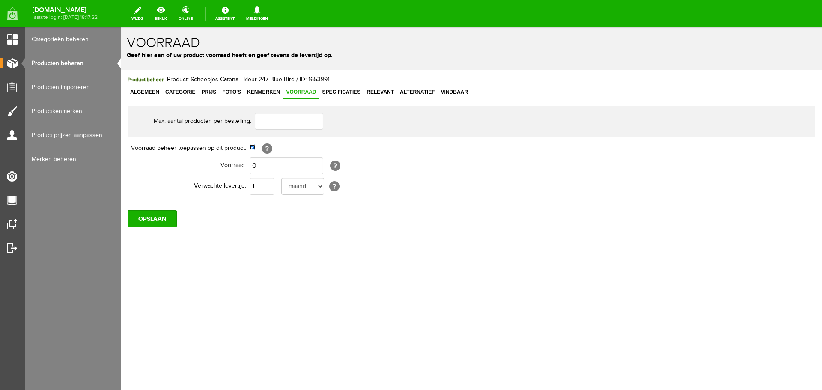
click at [250, 147] on input "checkbox" at bounding box center [253, 147] width 6 height 6
checkbox input "false"
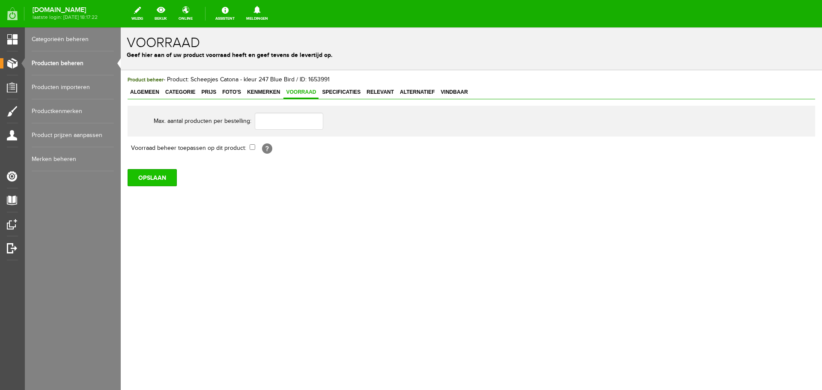
click at [152, 178] on input "OPSLAAN" at bounding box center [152, 177] width 49 height 17
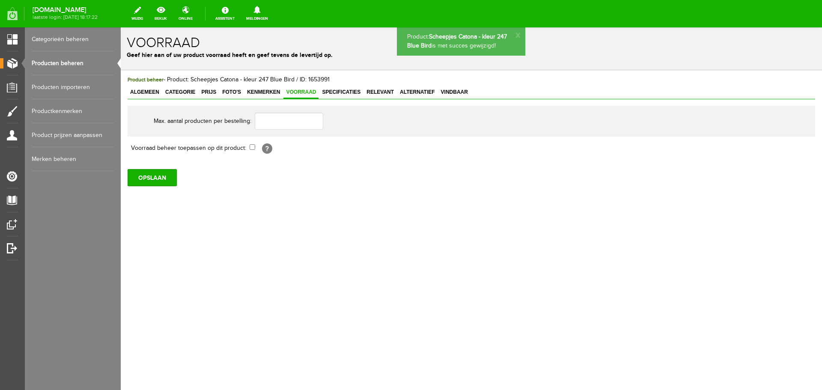
click at [60, 63] on link "Producten beheren" at bounding box center [73, 63] width 82 height 24
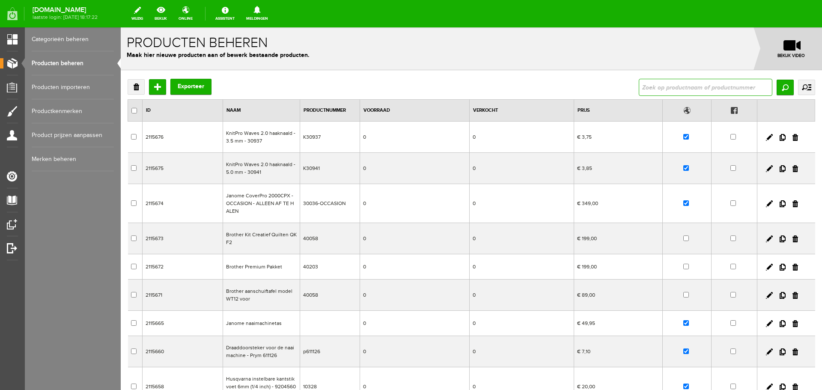
click at [661, 92] on input "text" at bounding box center [706, 87] width 134 height 17
type input "127527"
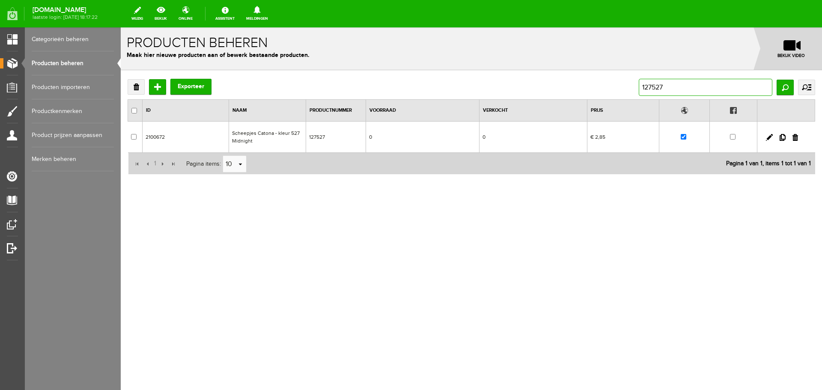
drag, startPoint x: 652, startPoint y: 87, endPoint x: 695, endPoint y: 86, distance: 42.4
click at [695, 86] on input "127527" at bounding box center [706, 87] width 134 height 17
type input "127247"
click at [769, 137] on link at bounding box center [769, 137] width 7 height 7
checkbox input "true"
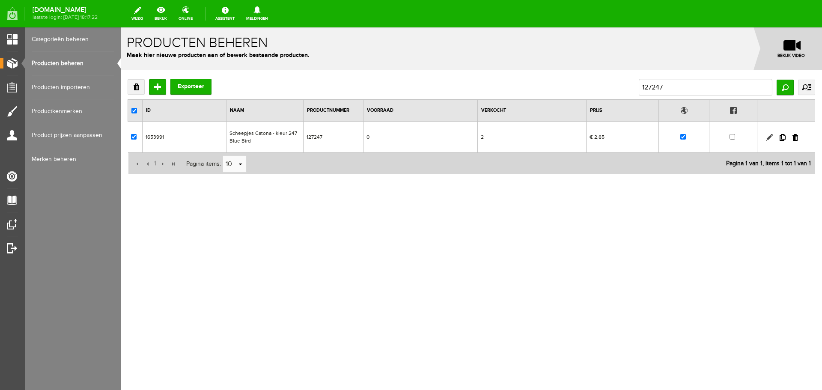
checkbox input "true"
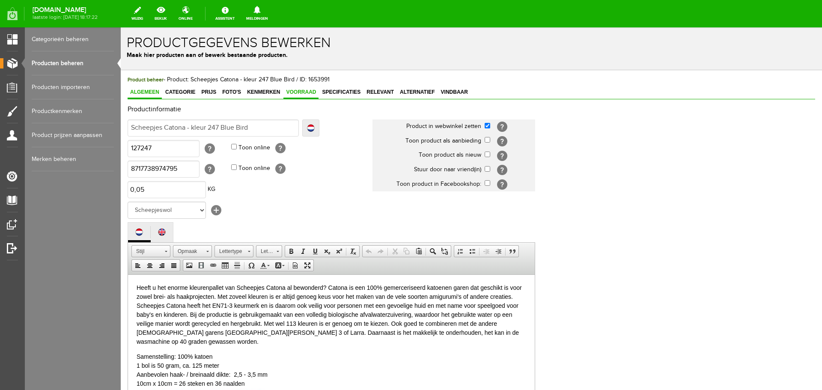
click at [299, 89] on link "Voorraad" at bounding box center [300, 92] width 35 height 12
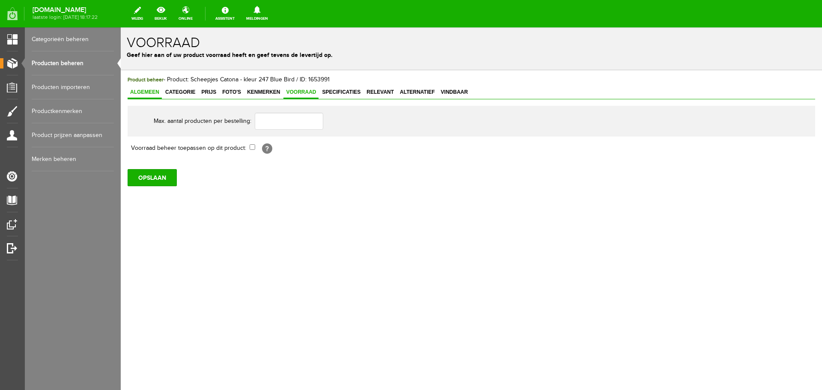
click at [147, 91] on span "Algemeen" at bounding box center [145, 92] width 34 height 6
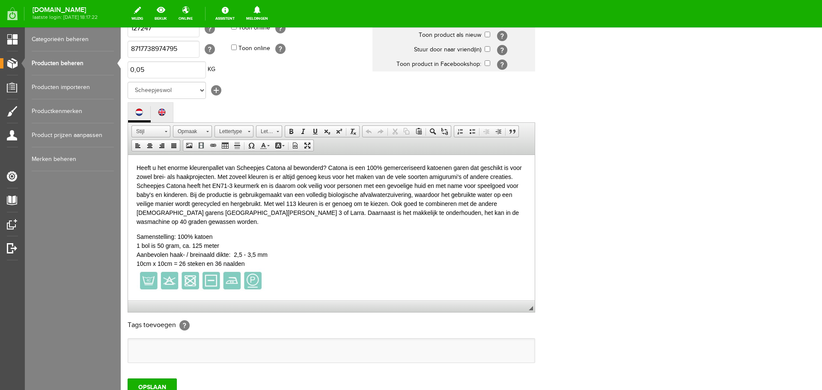
scroll to position [189, 0]
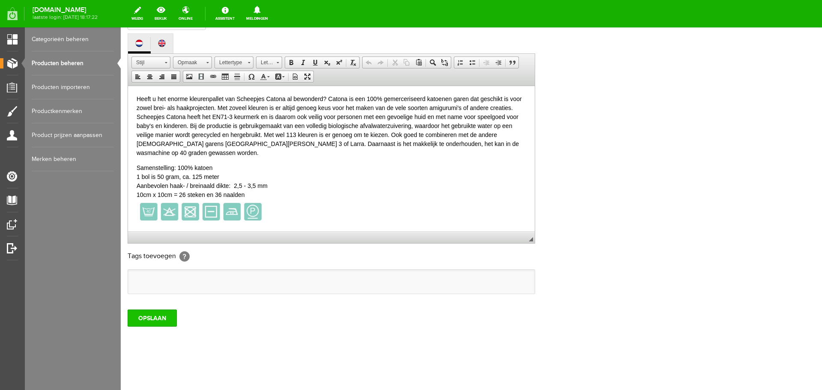
click at [169, 317] on input "OPSLAAN" at bounding box center [152, 317] width 49 height 17
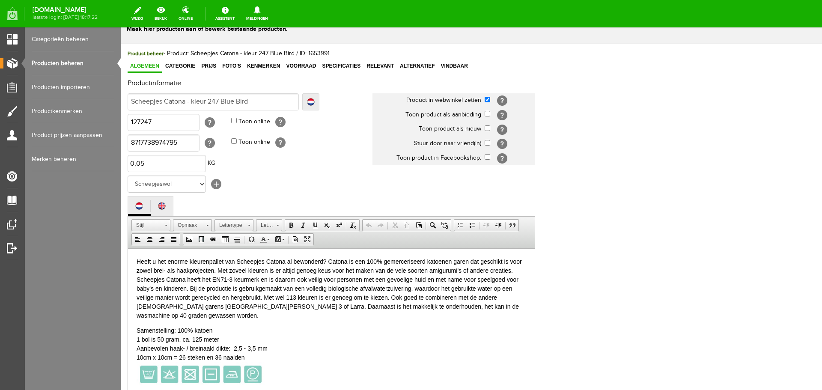
scroll to position [0, 0]
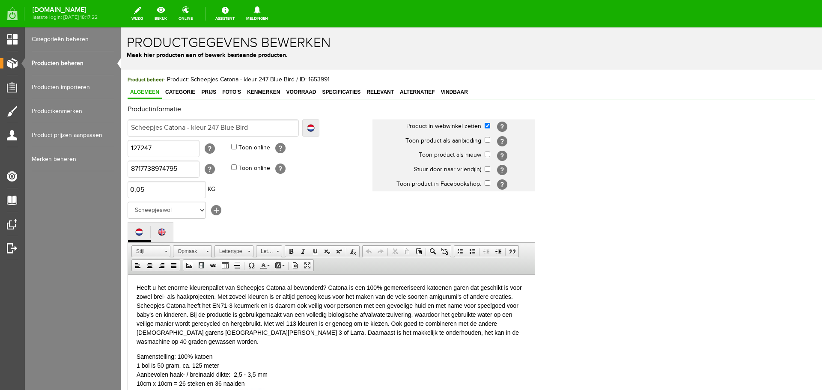
click at [51, 62] on link "Producten beheren" at bounding box center [73, 63] width 82 height 24
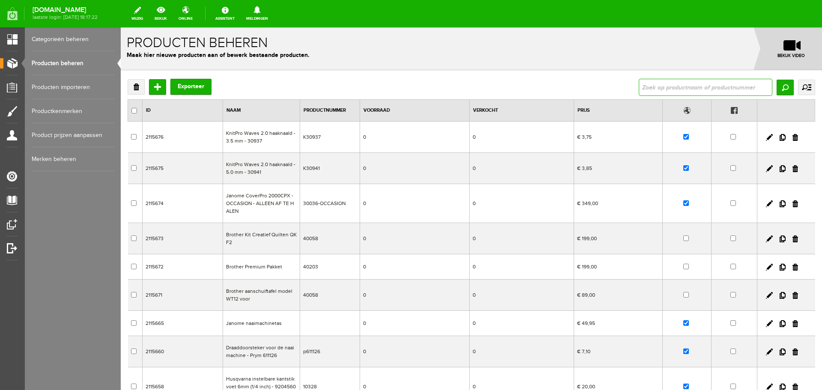
click at [643, 91] on input "text" at bounding box center [706, 87] width 134 height 17
type input "127100"
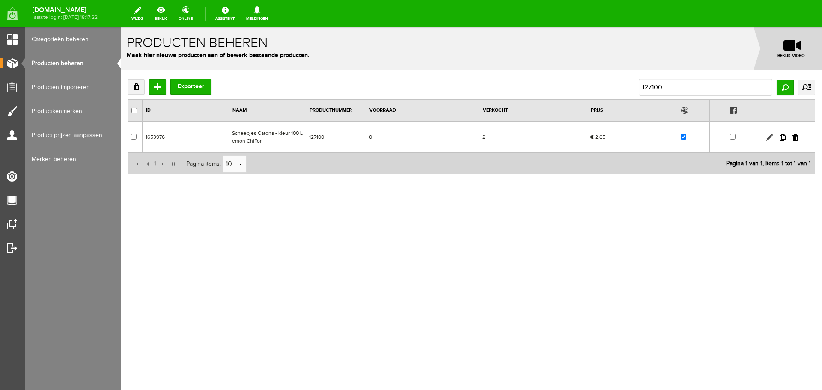
click at [768, 137] on link at bounding box center [769, 137] width 7 height 7
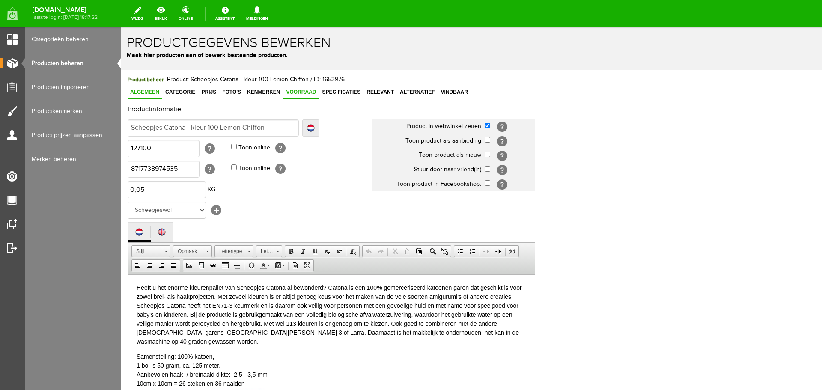
click at [292, 93] on span "Voorraad" at bounding box center [300, 92] width 35 height 6
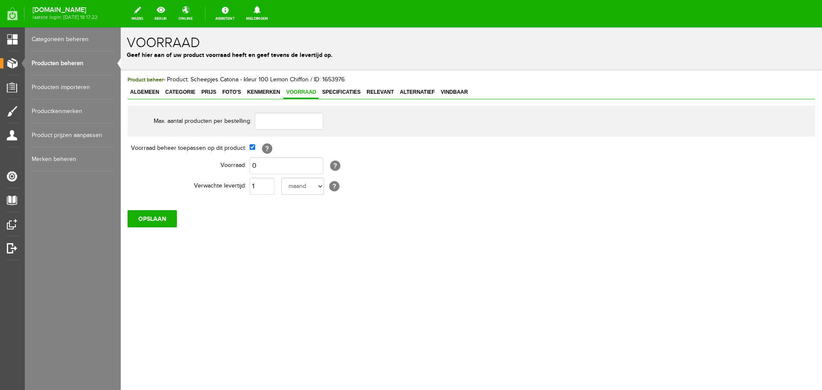
click at [252, 150] on td "[?]" at bounding box center [394, 148] width 289 height 15
click at [251, 149] on input "checkbox" at bounding box center [253, 147] width 6 height 6
checkbox input "false"
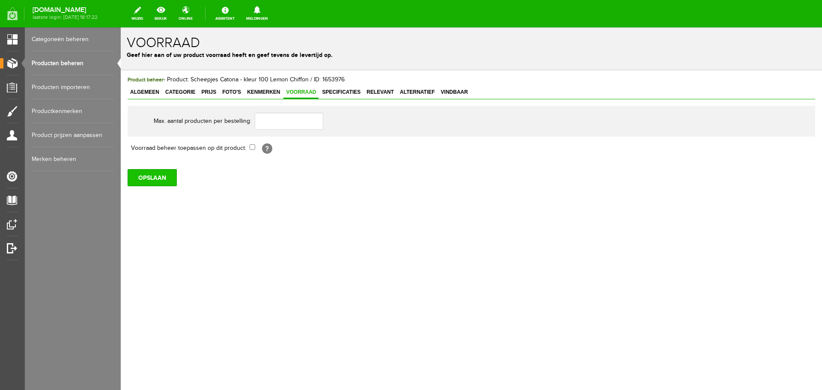
click at [154, 180] on input "OPSLAAN" at bounding box center [152, 177] width 49 height 17
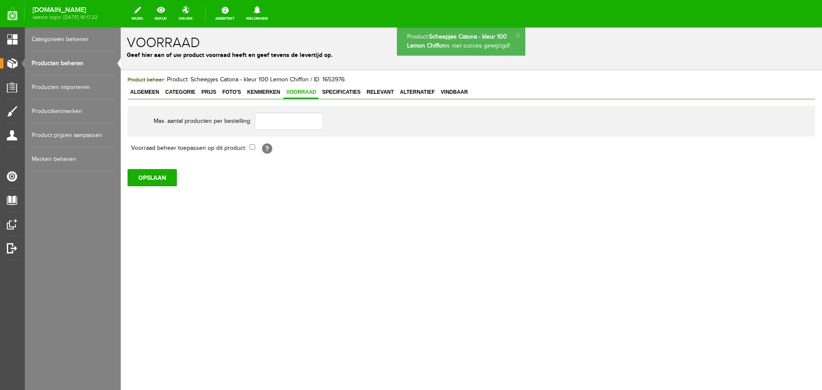
click at [70, 62] on link "Producten beheren" at bounding box center [73, 63] width 82 height 24
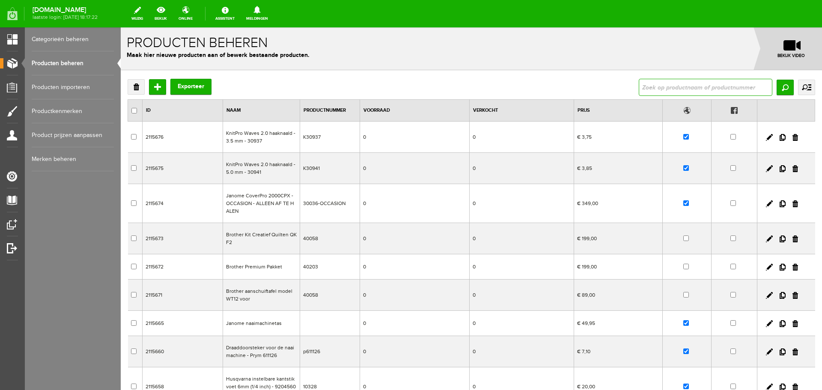
drag, startPoint x: 669, startPoint y: 87, endPoint x: 663, endPoint y: 84, distance: 6.9
click at [669, 87] on input "text" at bounding box center [706, 87] width 134 height 17
type input "127256"
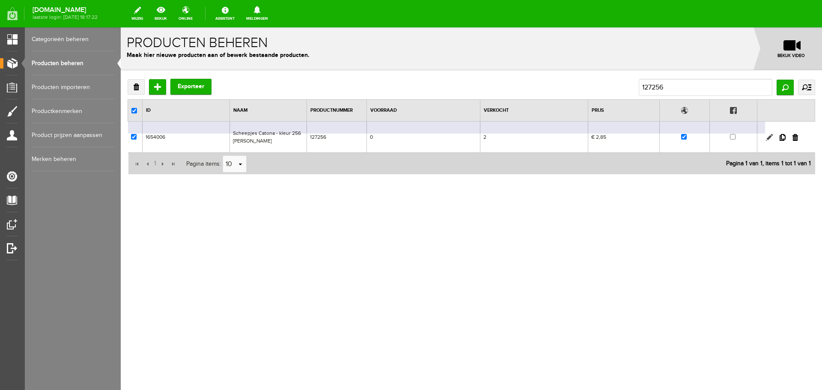
click at [766, 136] on link at bounding box center [769, 137] width 7 height 7
checkbox input "true"
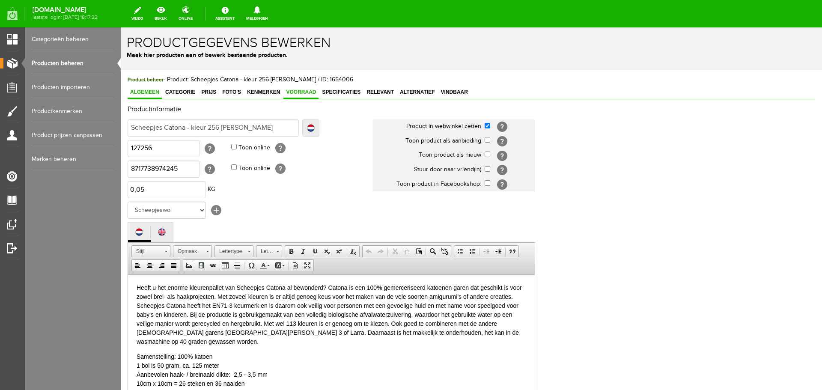
click at [307, 93] on span "Voorraad" at bounding box center [300, 92] width 35 height 6
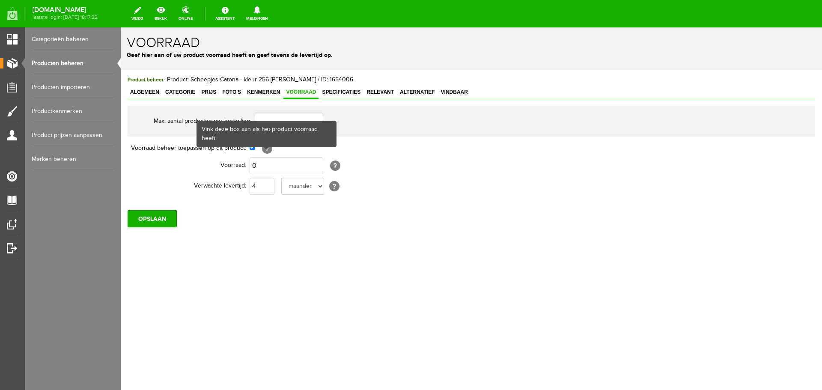
click at [252, 147] on body "x Voorraad Geef hier aan of uw product voorraad heeft en geef tevens de leverti…" at bounding box center [471, 208] width 701 height 363
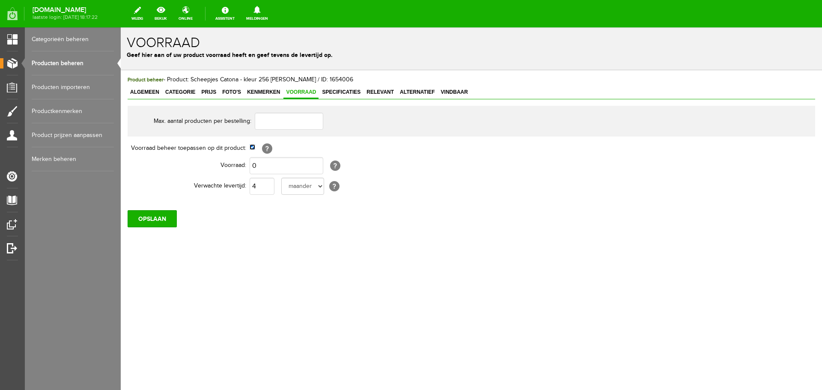
click at [250, 149] on input "checkbox" at bounding box center [253, 147] width 6 height 6
checkbox input "false"
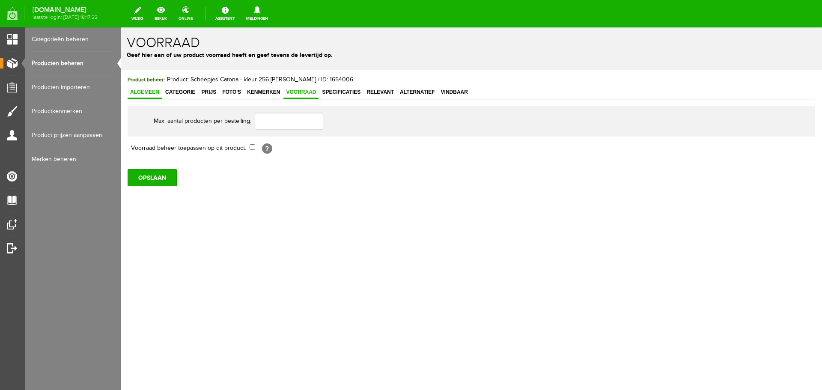
click at [146, 92] on span "Algemeen" at bounding box center [145, 92] width 34 height 6
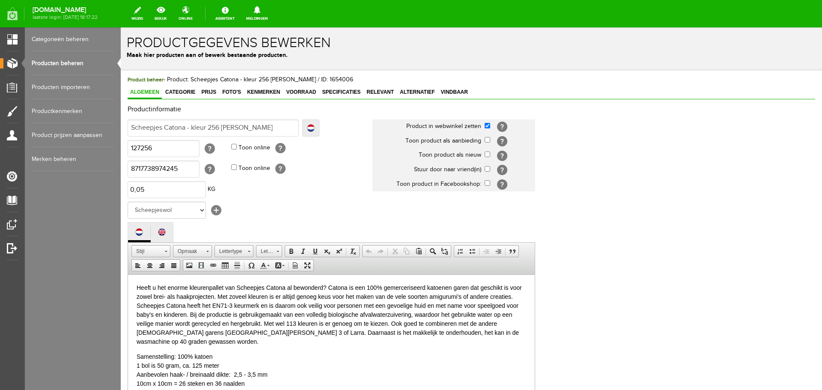
scroll to position [189, 0]
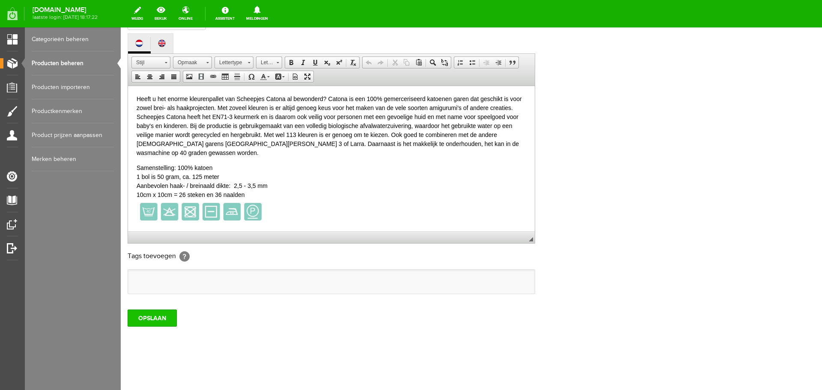
click at [153, 318] on input "OPSLAAN" at bounding box center [152, 317] width 49 height 17
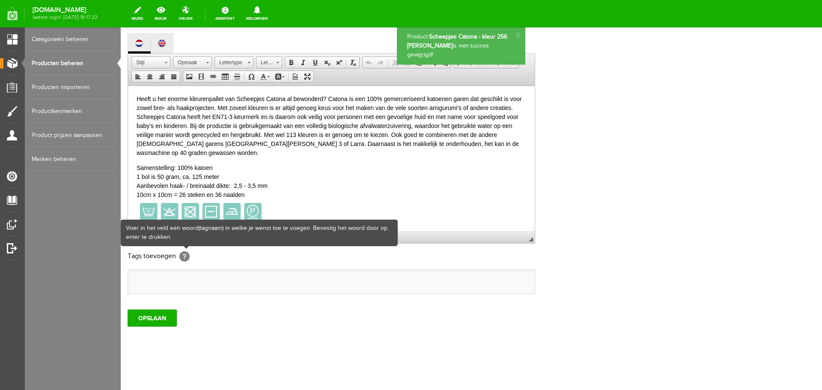
scroll to position [18, 0]
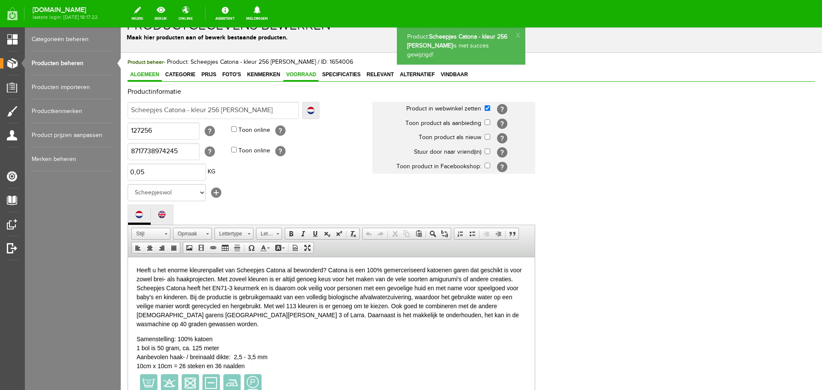
click at [297, 76] on span "Voorraad" at bounding box center [300, 74] width 35 height 6
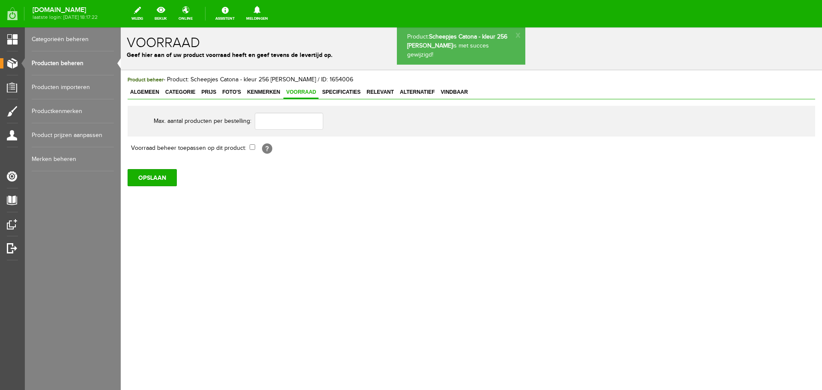
click at [73, 64] on link "Producten beheren" at bounding box center [73, 63] width 82 height 24
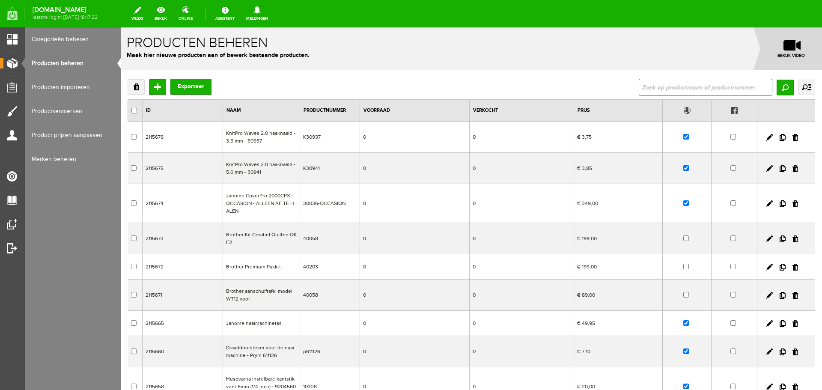
click at [651, 87] on input "text" at bounding box center [706, 87] width 134 height 17
type input "127282"
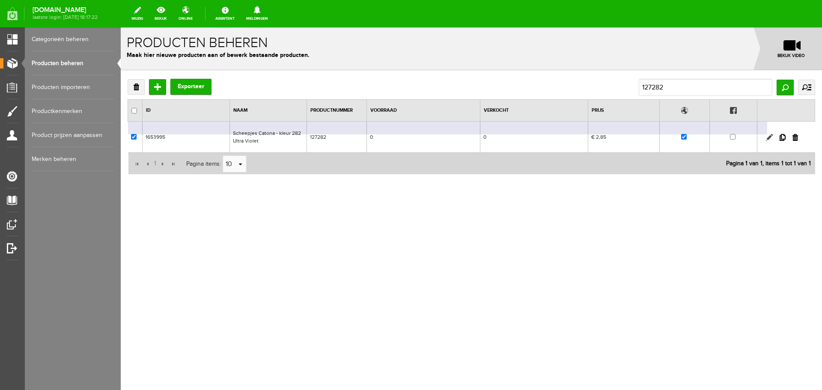
click at [769, 137] on link at bounding box center [769, 137] width 7 height 7
checkbox input "true"
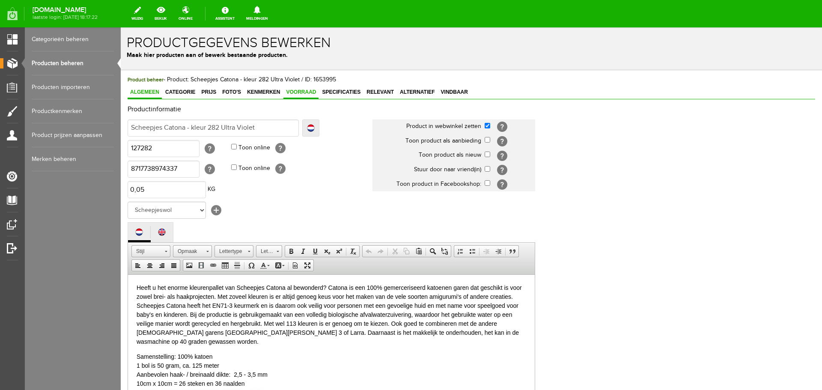
drag, startPoint x: 301, startPoint y: 90, endPoint x: 295, endPoint y: 96, distance: 8.2
click at [301, 91] on span "Voorraad" at bounding box center [300, 92] width 35 height 6
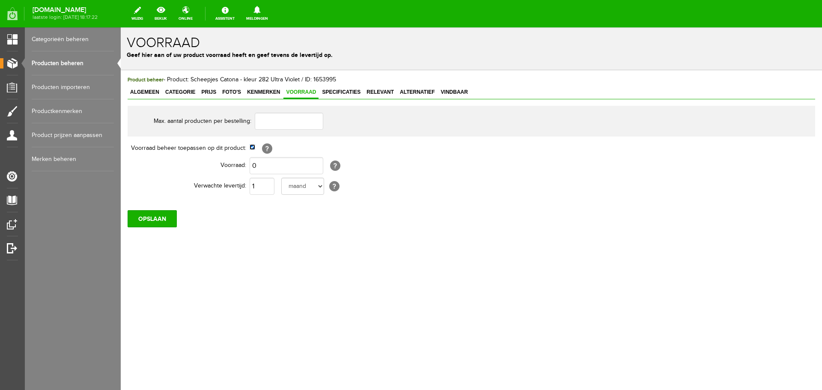
click at [251, 148] on input "checkbox" at bounding box center [253, 147] width 6 height 6
checkbox input "false"
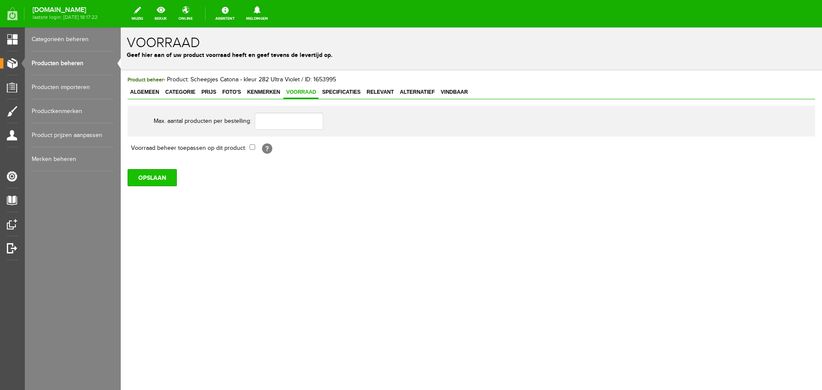
click at [144, 180] on input "OPSLAAN" at bounding box center [152, 177] width 49 height 17
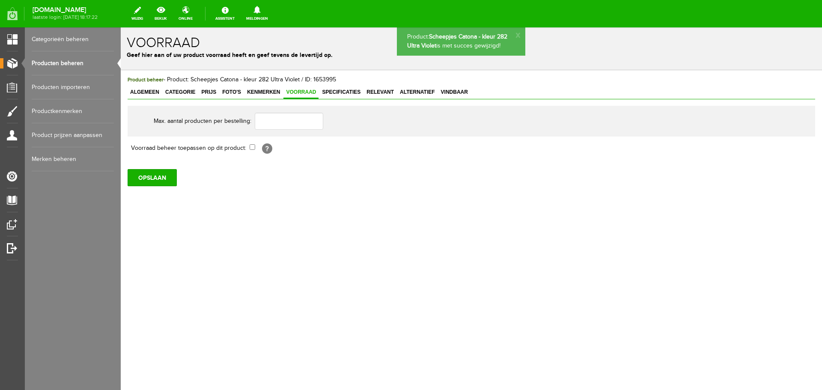
click at [140, 92] on span "Algemeen" at bounding box center [145, 92] width 34 height 6
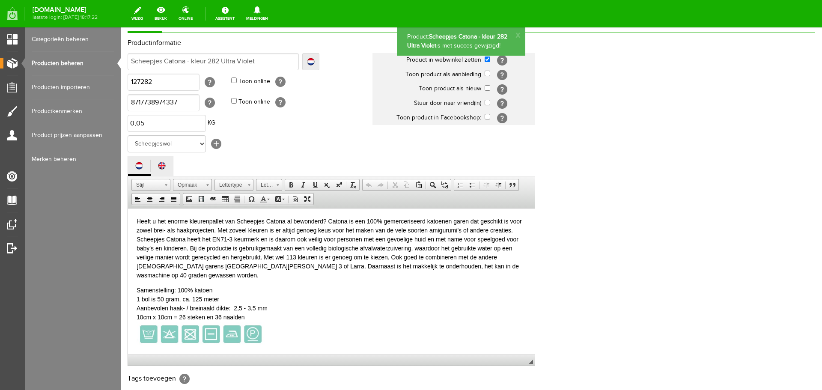
scroll to position [189, 0]
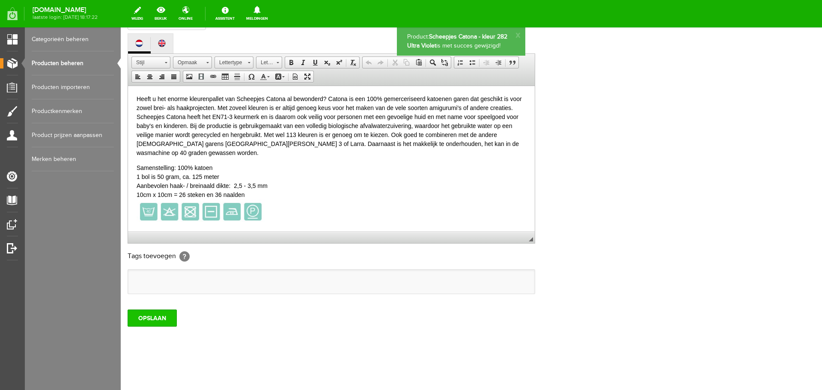
click at [150, 316] on input "OPSLAAN" at bounding box center [152, 317] width 49 height 17
click at [74, 59] on link "Producten beheren" at bounding box center [73, 63] width 82 height 24
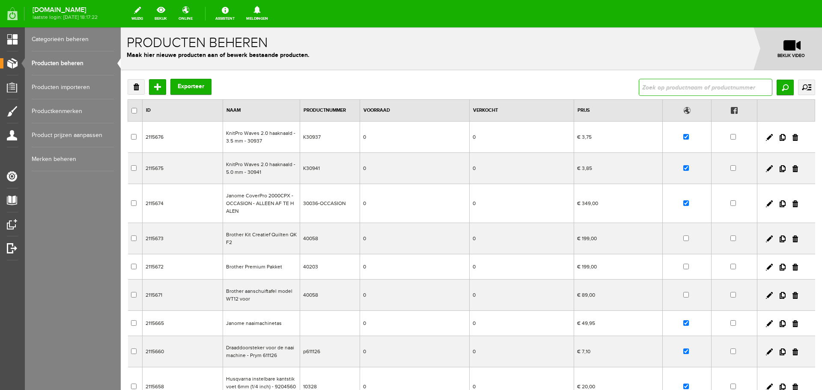
click at [640, 88] on input "text" at bounding box center [706, 87] width 134 height 17
type input "127100"
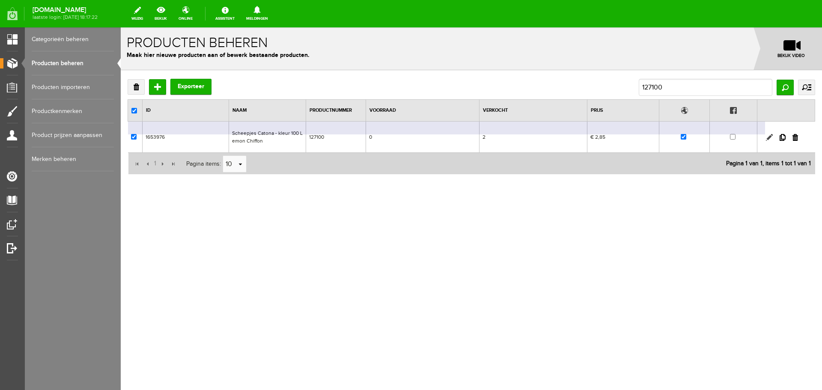
click at [767, 137] on link at bounding box center [769, 137] width 7 height 7
checkbox input "true"
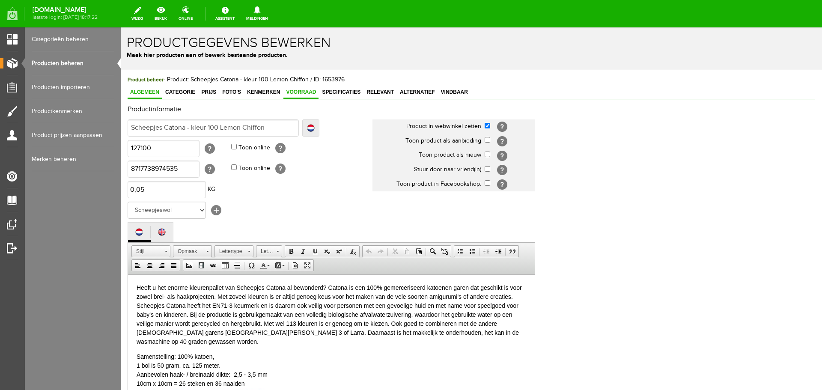
click at [301, 89] on span "Voorraad" at bounding box center [300, 92] width 35 height 6
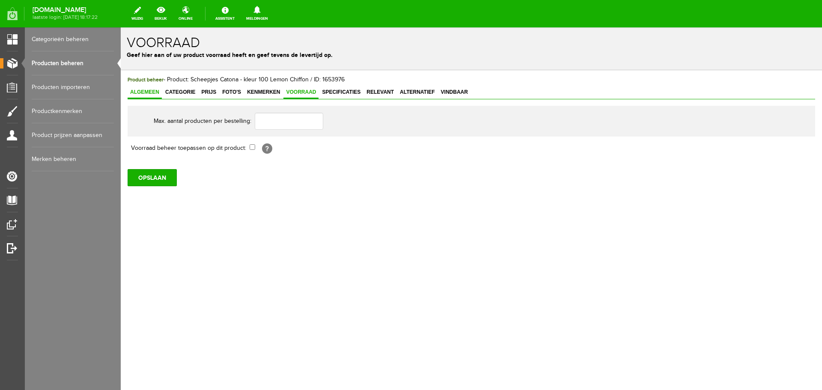
click at [144, 93] on span "Algemeen" at bounding box center [145, 92] width 34 height 6
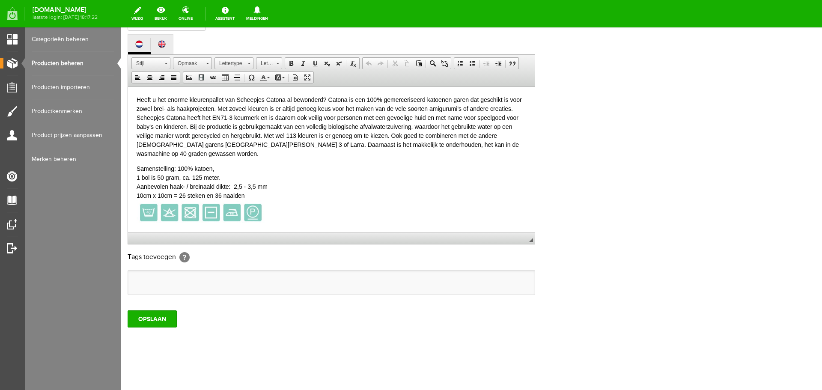
scroll to position [189, 0]
click at [155, 321] on input "OPSLAAN" at bounding box center [152, 317] width 49 height 17
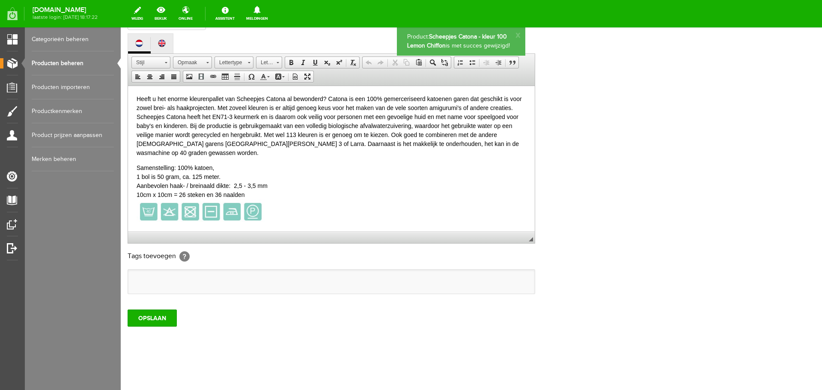
scroll to position [0, 0]
click at [57, 62] on link "Producten beheren" at bounding box center [73, 63] width 82 height 24
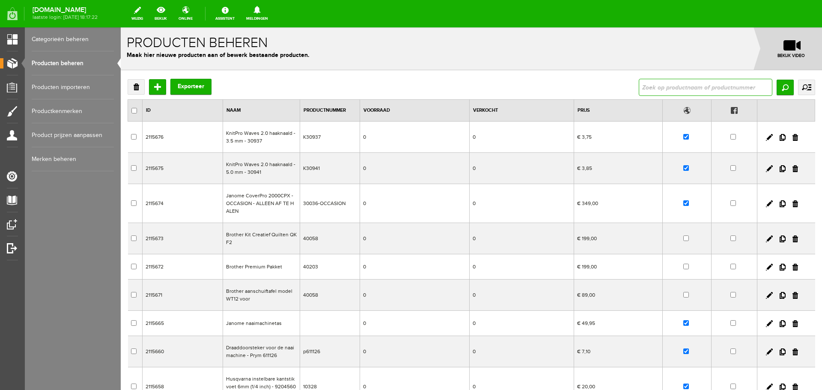
drag, startPoint x: 649, startPoint y: 91, endPoint x: 636, endPoint y: 77, distance: 18.8
click at [649, 91] on input "text" at bounding box center [706, 87] width 134 height 17
type input "127254"
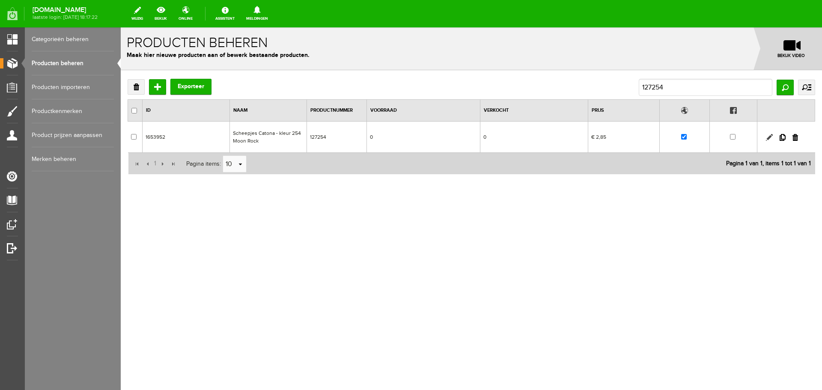
click at [769, 136] on link at bounding box center [769, 137] width 7 height 7
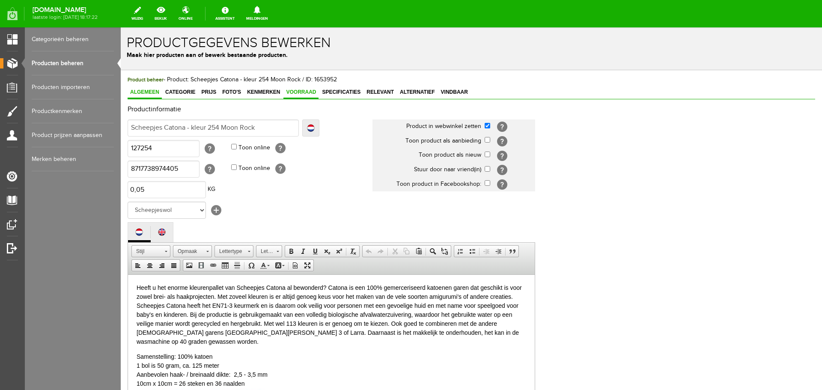
click at [311, 93] on span "Voorraad" at bounding box center [300, 92] width 35 height 6
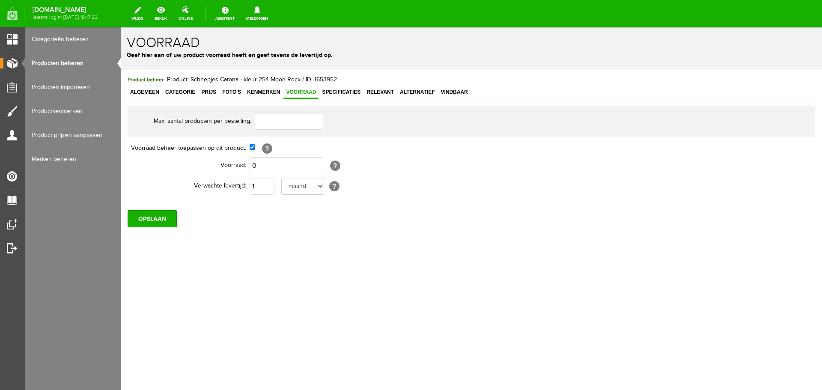
click at [250, 151] on td "[?]" at bounding box center [394, 148] width 289 height 15
click at [252, 147] on input "checkbox" at bounding box center [253, 147] width 6 height 6
checkbox input "false"
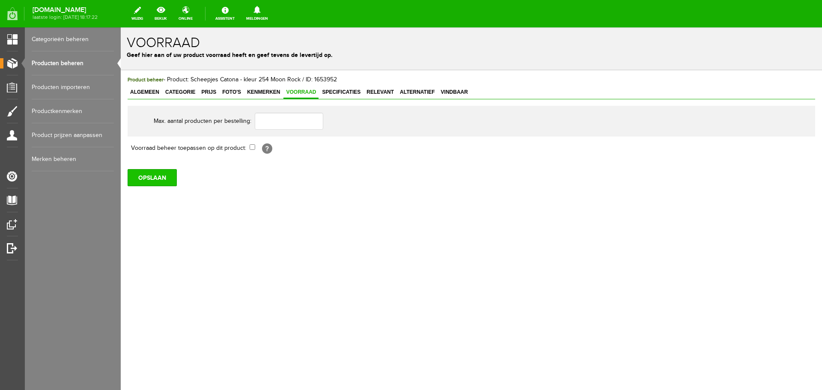
click at [167, 179] on input "OPSLAAN" at bounding box center [152, 177] width 49 height 17
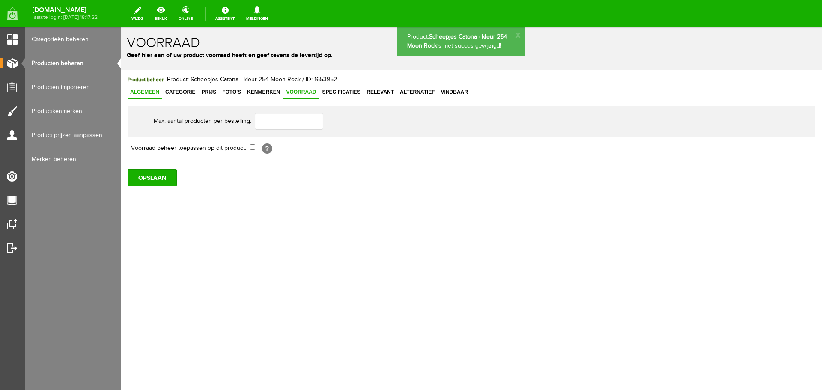
click at [143, 90] on span "Algemeen" at bounding box center [145, 92] width 34 height 6
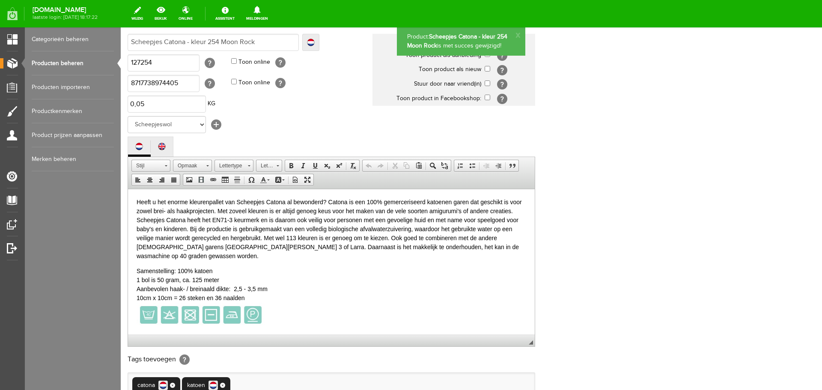
scroll to position [190, 0]
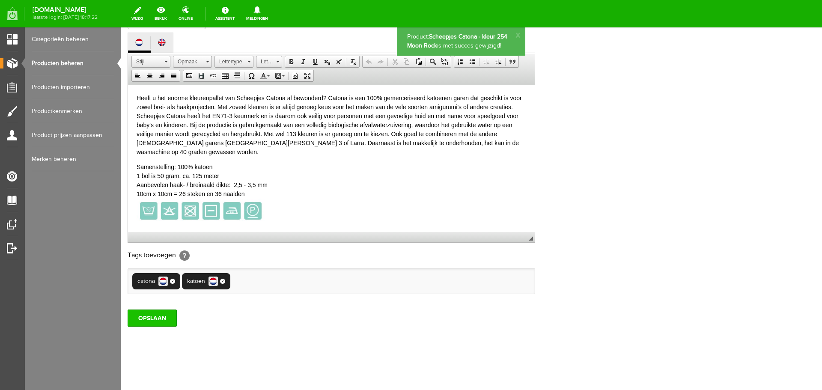
click at [163, 317] on input "OPSLAAN" at bounding box center [152, 317] width 49 height 17
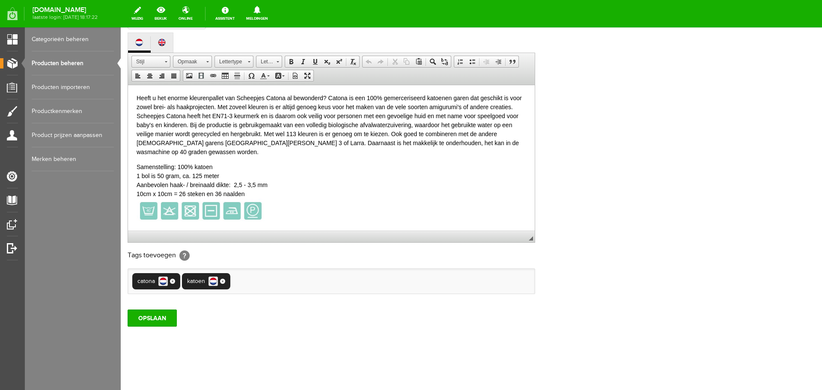
drag, startPoint x: 60, startPoint y: 63, endPoint x: 86, endPoint y: 67, distance: 26.5
click at [60, 63] on link "Producten beheren" at bounding box center [73, 63] width 82 height 24
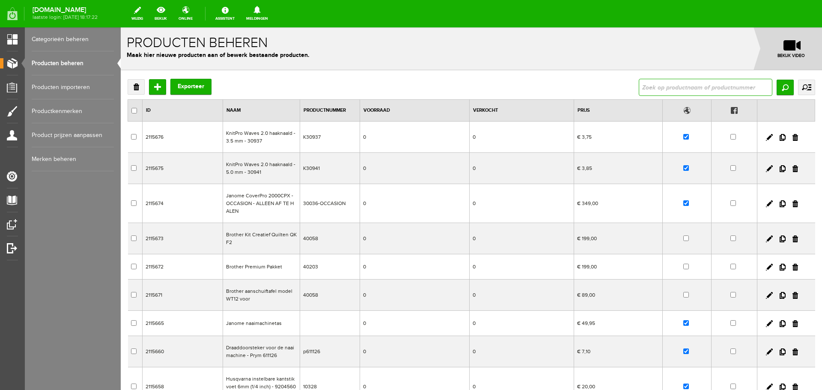
click at [652, 87] on input "text" at bounding box center [706, 87] width 134 height 17
type input "127518"
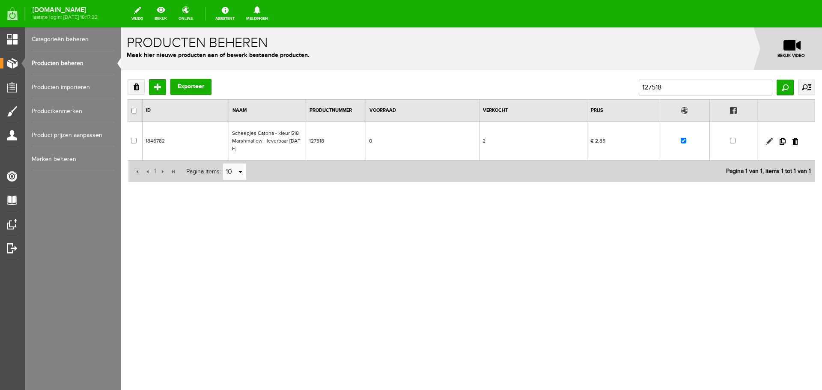
click at [769, 140] on link at bounding box center [769, 141] width 7 height 7
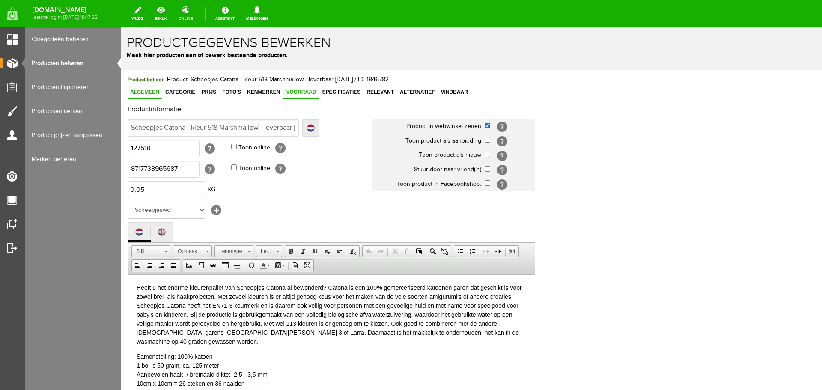
click at [306, 92] on span "Voorraad" at bounding box center [300, 92] width 35 height 6
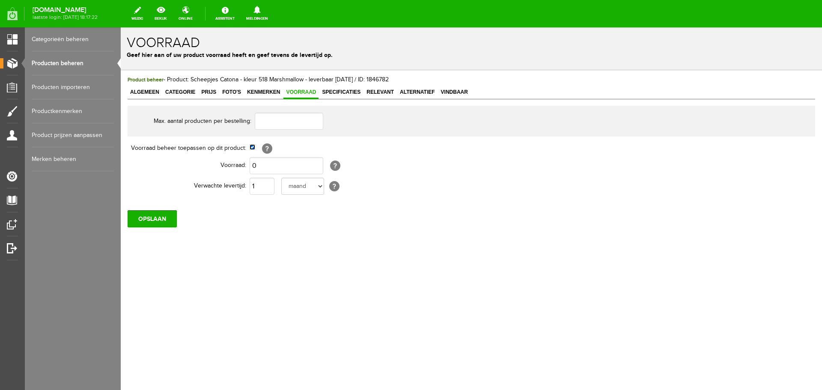
click at [252, 146] on input "checkbox" at bounding box center [253, 147] width 6 height 6
checkbox input "false"
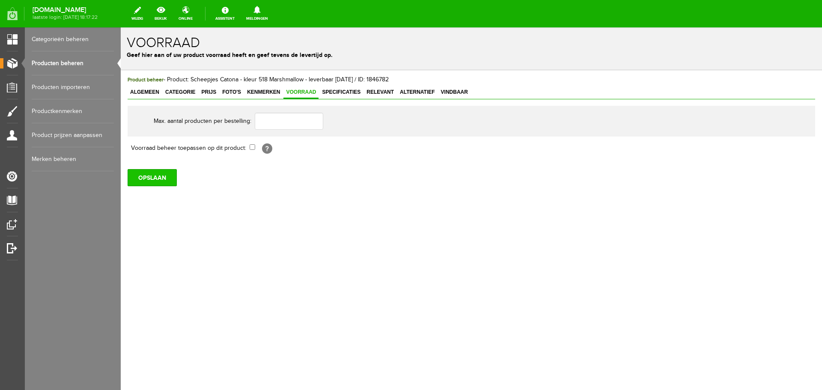
click at [158, 178] on input "OPSLAAN" at bounding box center [152, 177] width 49 height 17
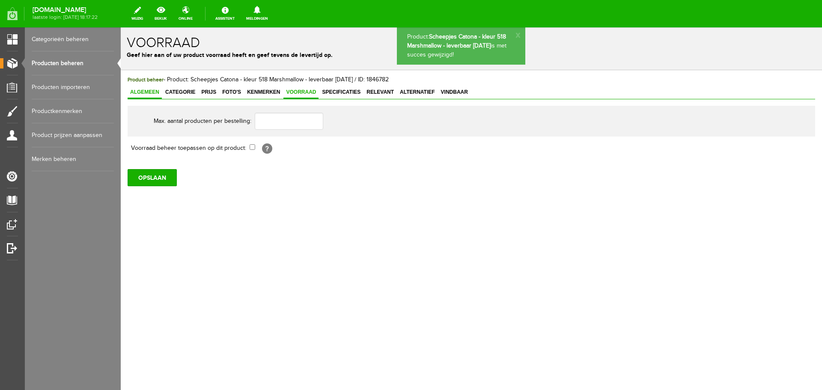
click at [150, 92] on span "Algemeen" at bounding box center [145, 92] width 34 height 6
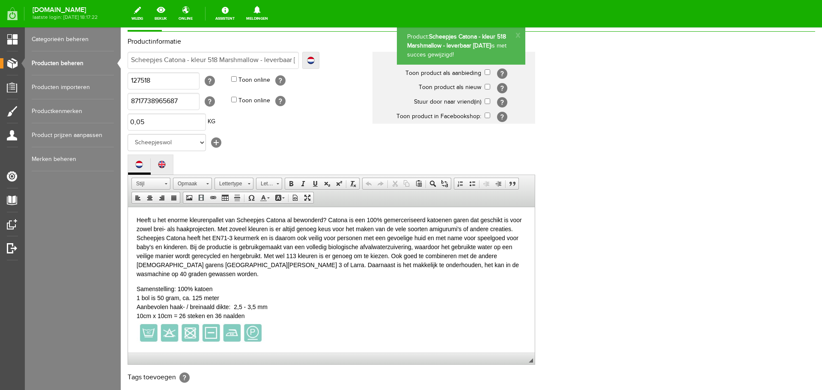
scroll to position [190, 0]
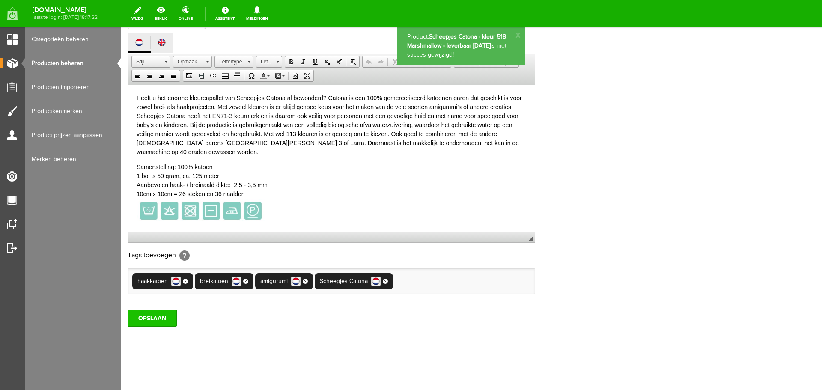
click at [155, 316] on input "OPSLAAN" at bounding box center [152, 317] width 49 height 17
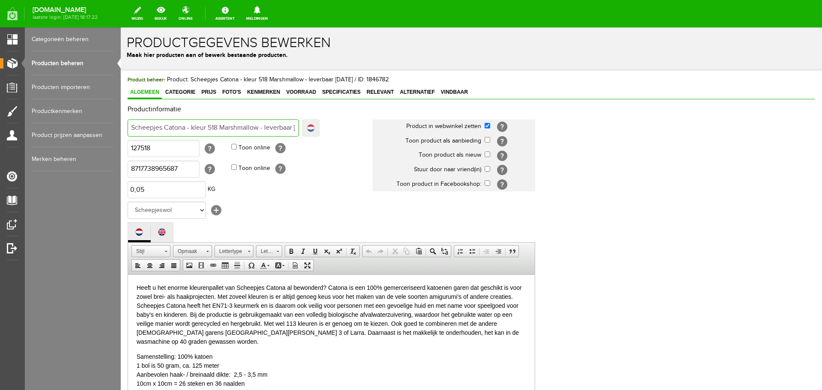
scroll to position [0, 34]
drag, startPoint x: 262, startPoint y: 126, endPoint x: 327, endPoint y: 128, distance: 66.0
click at [327, 128] on td "Scheepjes Catona - kleur 518 Marshmallow - leverbaar [DATE] Localize Scheepjes …" at bounding box center [250, 128] width 245 height 21
type input "Scheepjes Catona - kleur 518 Marshmallow"
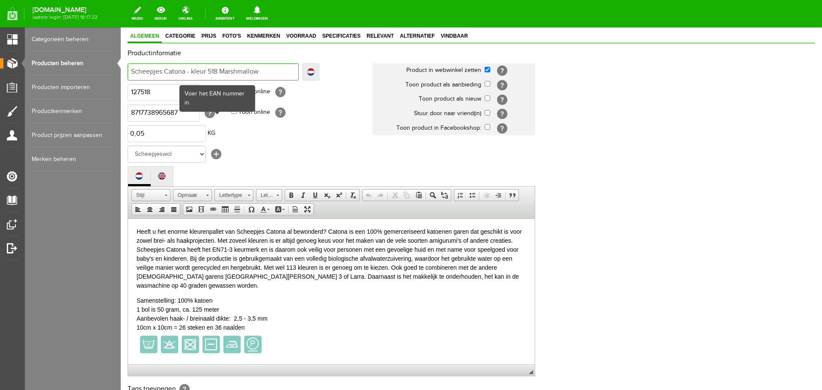
scroll to position [190, 0]
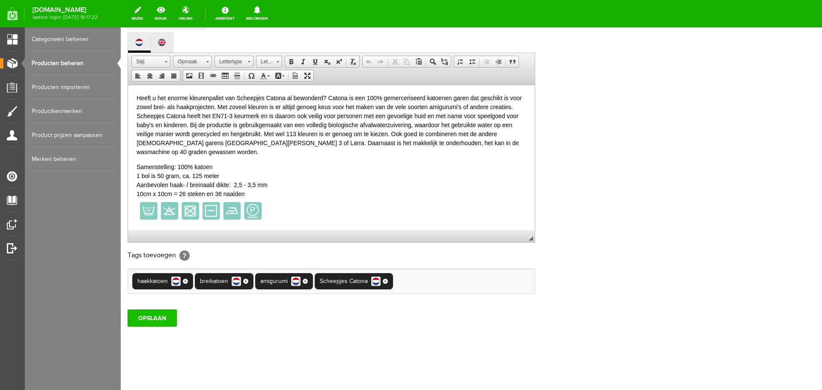
type input "Scheepjes Catona - kleur 518 Marshmallow"
click at [157, 325] on input "OPSLAAN" at bounding box center [152, 317] width 49 height 17
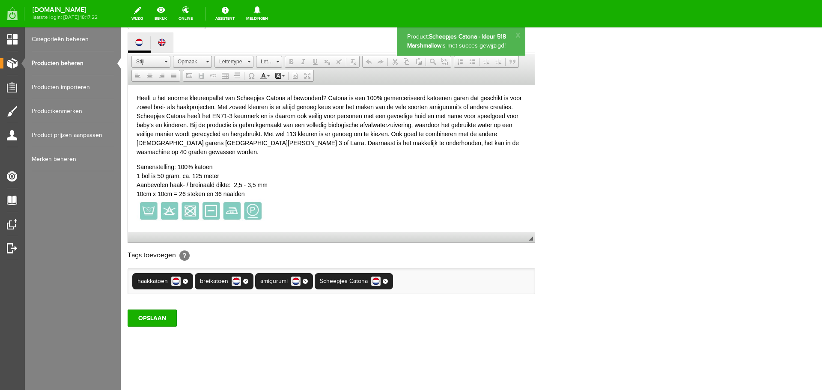
scroll to position [0, 0]
click at [79, 64] on link "Producten beheren" at bounding box center [73, 63] width 82 height 24
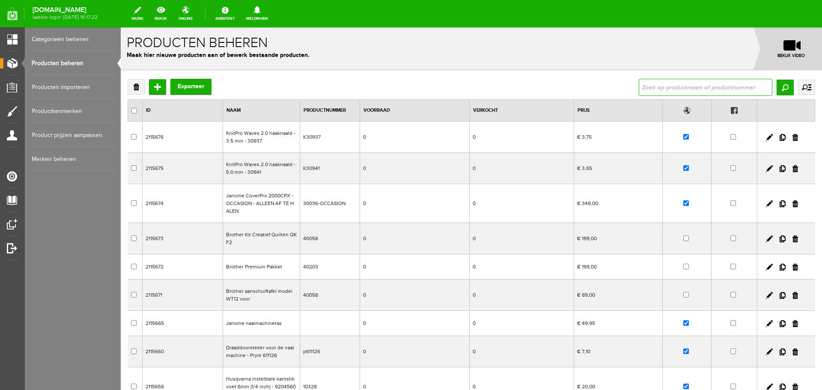
click at [669, 88] on input "text" at bounding box center [706, 87] width 134 height 17
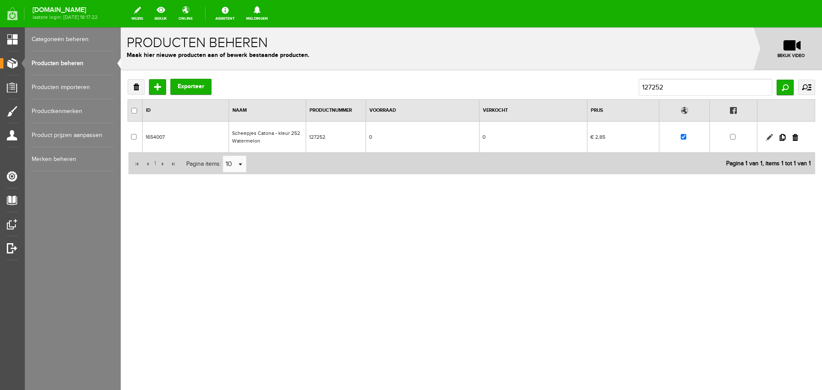
click at [768, 139] on link at bounding box center [769, 137] width 7 height 7
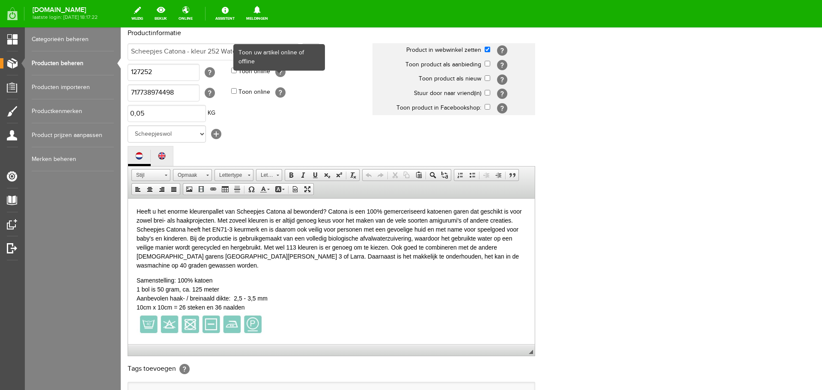
scroll to position [189, 0]
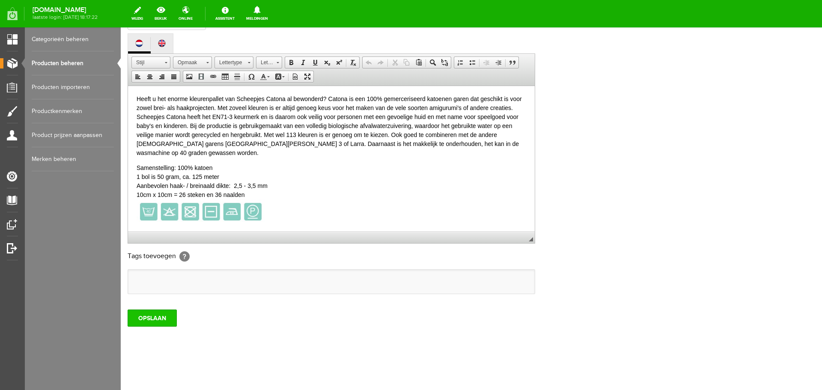
click at [165, 315] on input "OPSLAAN" at bounding box center [152, 317] width 49 height 17
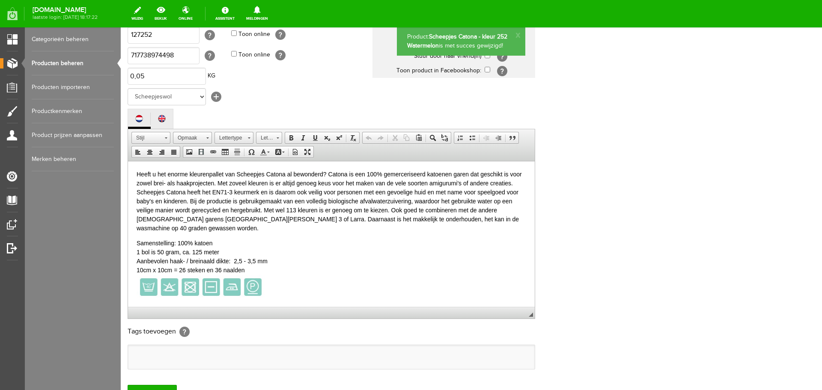
scroll to position [0, 0]
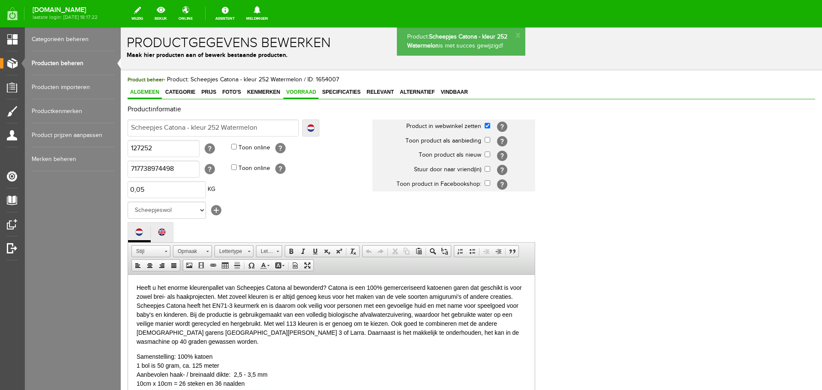
click at [301, 90] on span "Voorraad" at bounding box center [300, 92] width 35 height 6
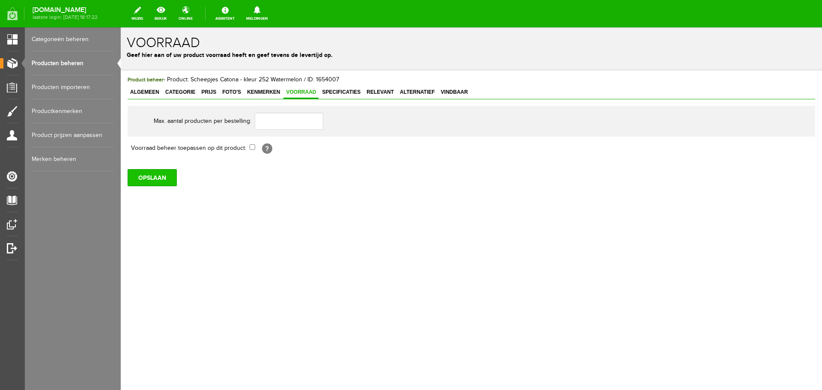
click at [141, 176] on input "OPSLAAN" at bounding box center [152, 177] width 49 height 17
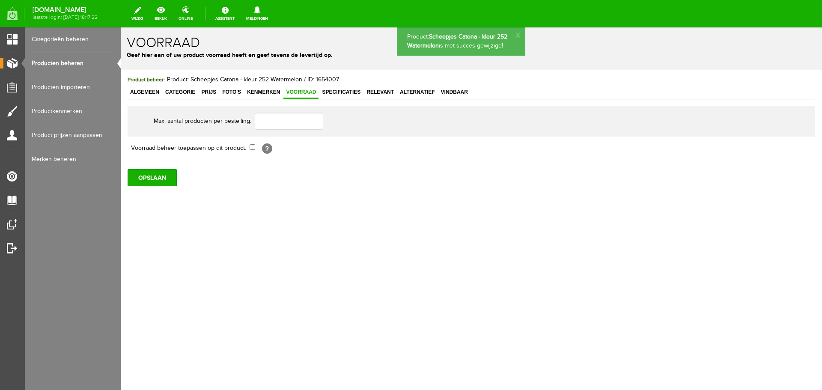
click at [62, 64] on link "Producten beheren" at bounding box center [73, 63] width 82 height 24
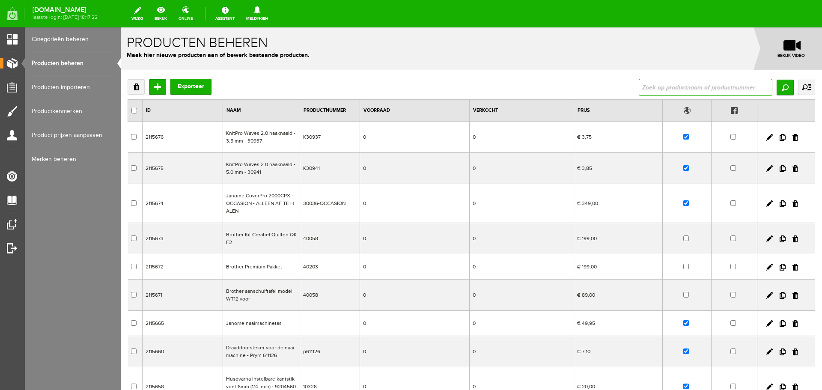
click at [678, 88] on input "text" at bounding box center [706, 87] width 134 height 17
type input "127397"
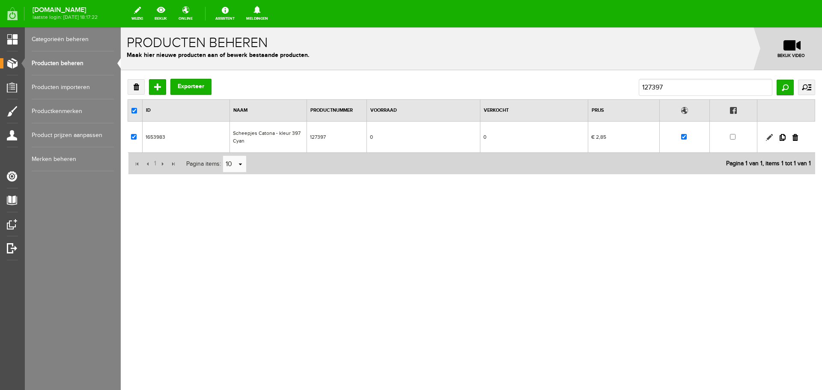
click at [768, 137] on link at bounding box center [769, 137] width 7 height 7
checkbox input "true"
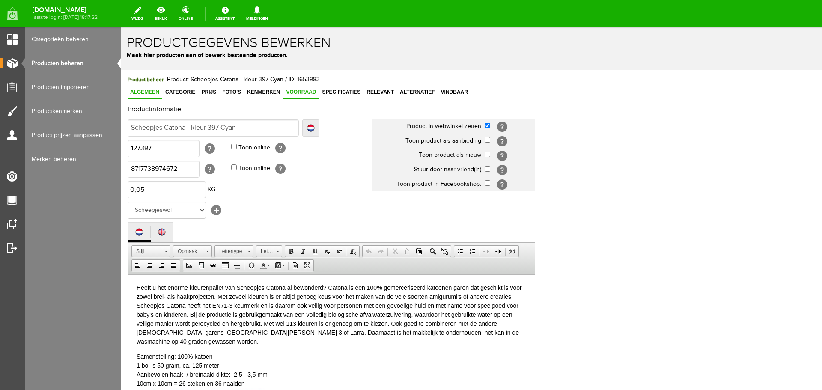
click at [298, 90] on span "Voorraad" at bounding box center [300, 92] width 35 height 6
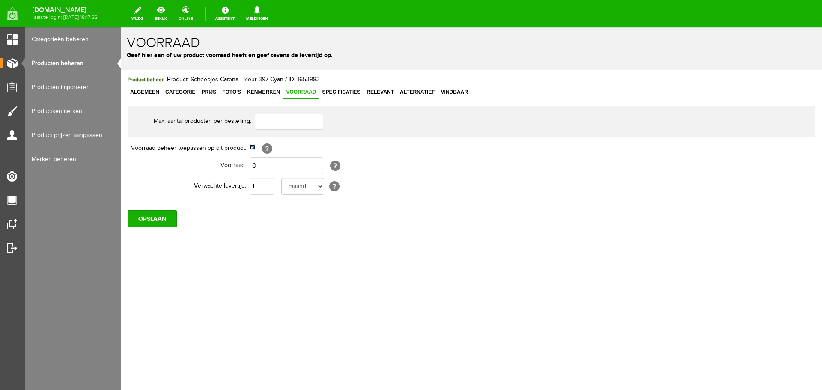
click at [251, 149] on input "checkbox" at bounding box center [253, 147] width 6 height 6
checkbox input "false"
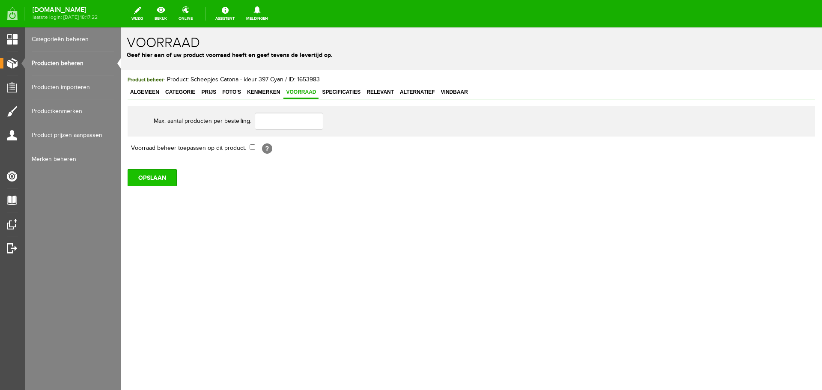
click at [158, 181] on input "OPSLAAN" at bounding box center [152, 177] width 49 height 17
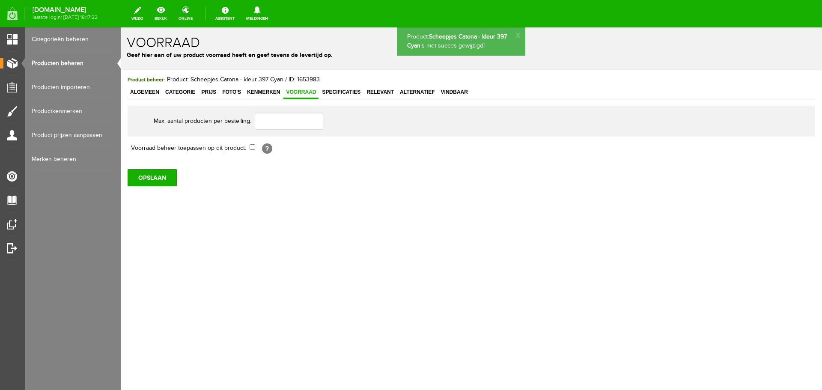
click at [140, 92] on span "Algemeen" at bounding box center [145, 92] width 34 height 6
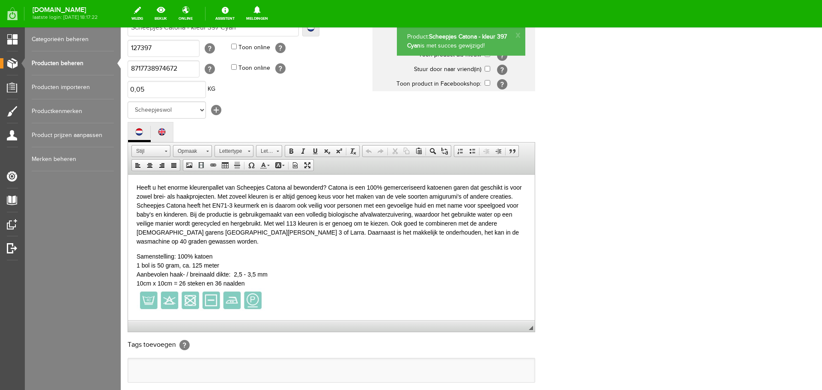
scroll to position [189, 0]
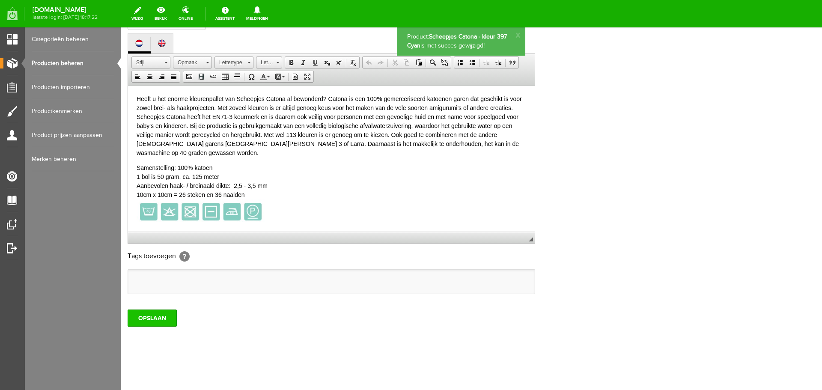
click at [157, 319] on input "OPSLAAN" at bounding box center [152, 317] width 49 height 17
click at [147, 316] on input "OPSLAAN" at bounding box center [152, 317] width 49 height 17
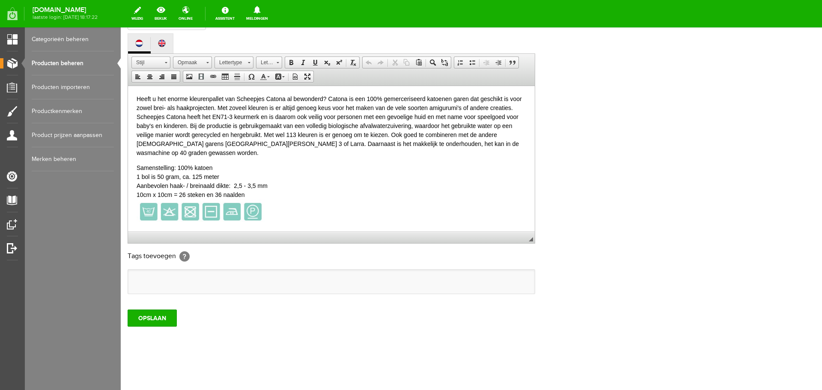
click at [55, 64] on link "Producten beheren" at bounding box center [73, 63] width 82 height 24
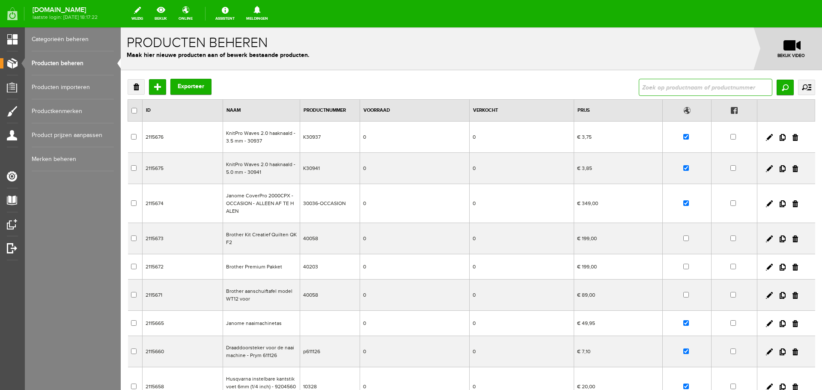
click at [648, 89] on input "text" at bounding box center [706, 87] width 134 height 17
type input "127162"
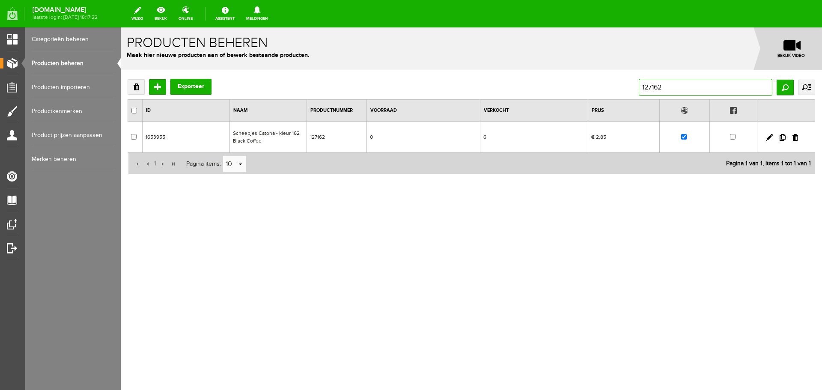
drag, startPoint x: 668, startPoint y: 87, endPoint x: 649, endPoint y: 86, distance: 18.4
click at [649, 86] on input "127162" at bounding box center [706, 87] width 134 height 17
type input "127413"
click at [768, 138] on link at bounding box center [769, 137] width 7 height 7
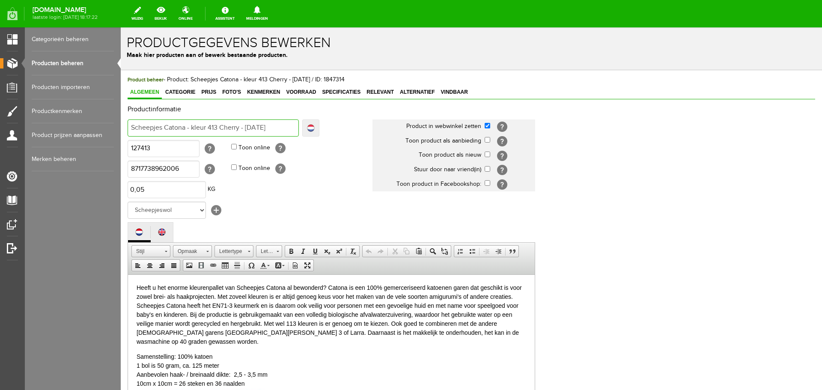
drag, startPoint x: 244, startPoint y: 129, endPoint x: 305, endPoint y: 134, distance: 61.8
click at [305, 134] on div "Scheepjes Catona - kleur 413 Cherry - oktober 2025 Localize Scheepjes Catona - …" at bounding box center [224, 127] width 192 height 17
type input "Scheepjes Catona - kleur 413 Cherry -"
type input "Scheepjes Catona - kleur 413 Cherry"
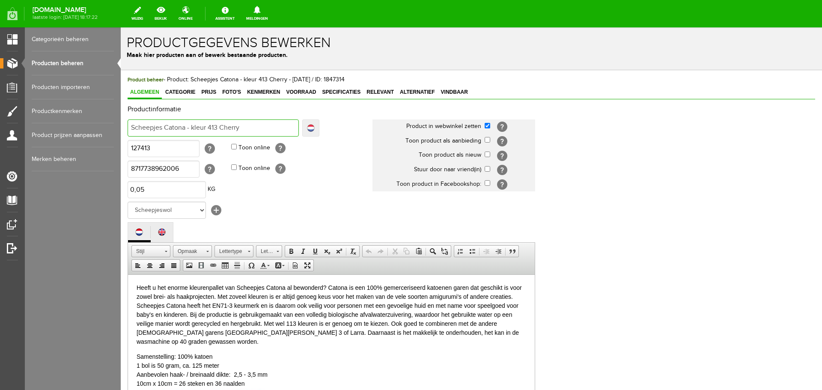
type input "Scheepjes Catona - kleur 413 Cherry"
click at [299, 90] on span "Voorraad" at bounding box center [300, 92] width 35 height 6
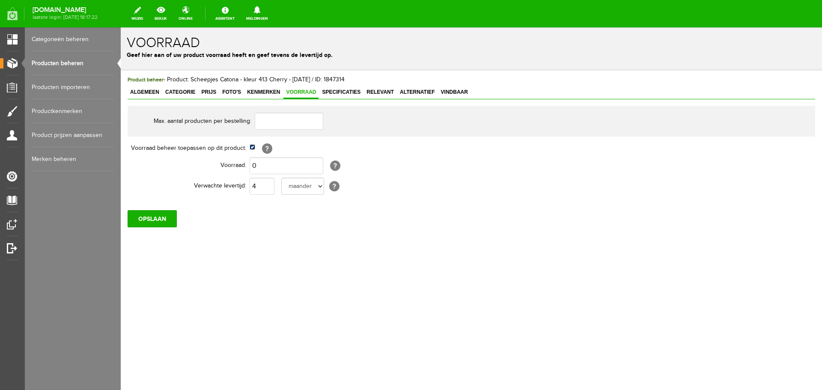
click at [251, 148] on input "checkbox" at bounding box center [253, 147] width 6 height 6
checkbox input "false"
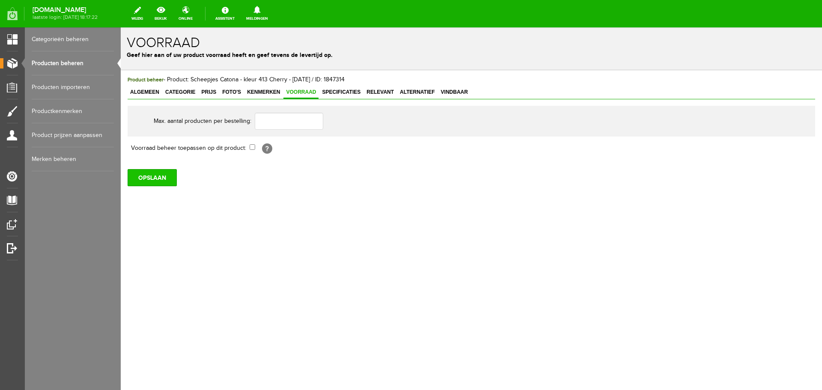
click at [159, 176] on input "OPSLAAN" at bounding box center [152, 177] width 49 height 17
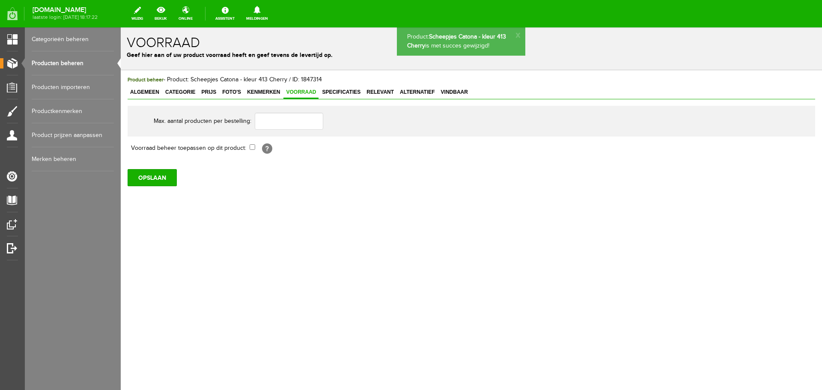
click at [146, 92] on span "Algemeen" at bounding box center [145, 92] width 34 height 6
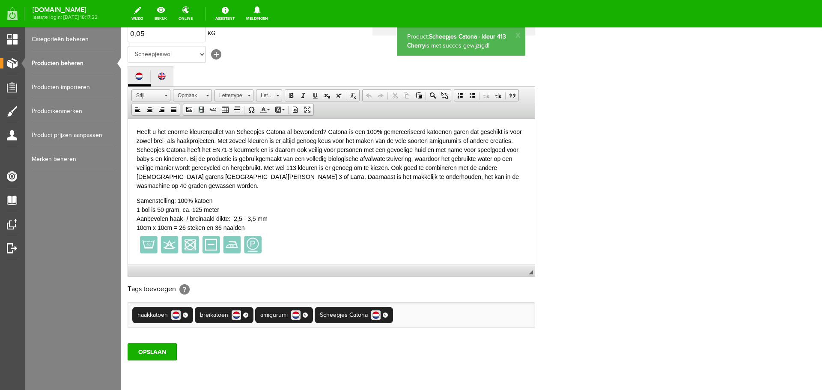
scroll to position [190, 0]
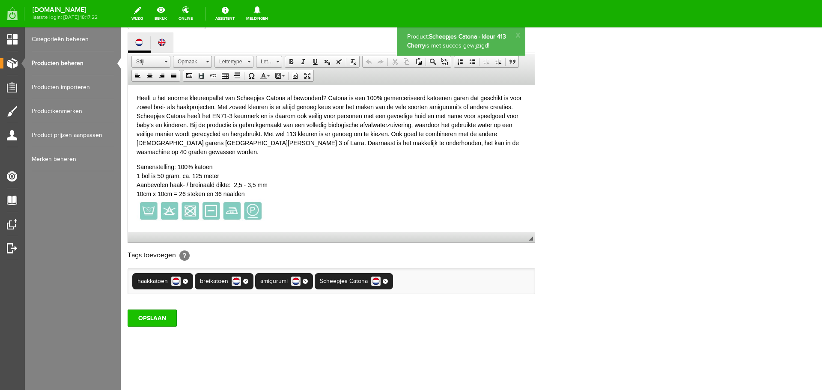
click at [144, 310] on input "OPSLAAN" at bounding box center [152, 317] width 49 height 17
click at [57, 60] on link "Producten beheren" at bounding box center [73, 63] width 82 height 24
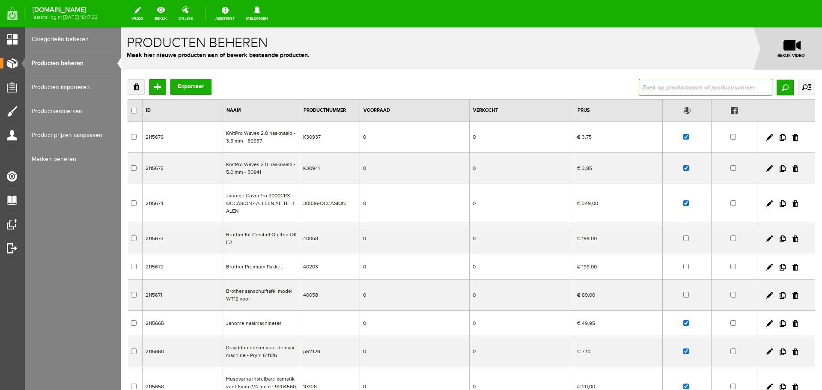
click at [670, 93] on input "text" at bounding box center [706, 87] width 134 height 17
type input "127410"
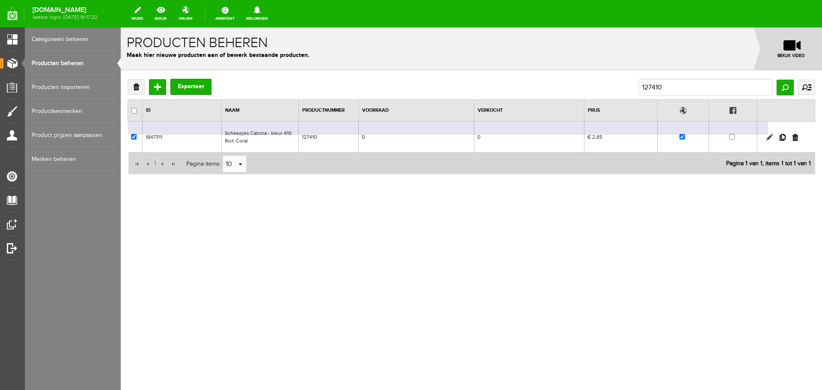
click at [770, 137] on link at bounding box center [769, 137] width 7 height 7
checkbox input "true"
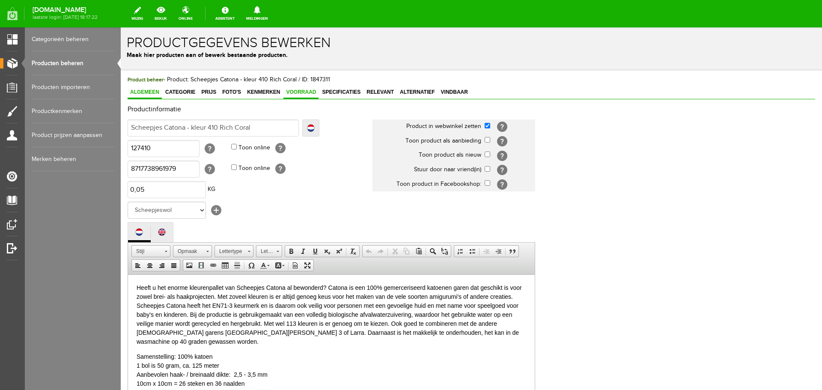
click at [298, 91] on span "Voorraad" at bounding box center [300, 92] width 35 height 6
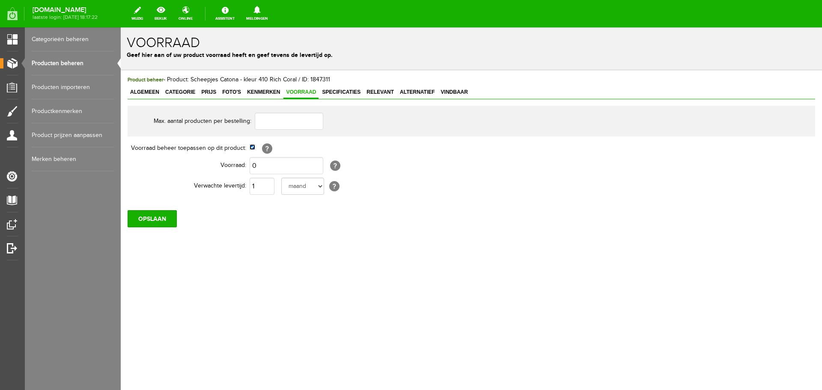
click at [254, 148] on input "checkbox" at bounding box center [253, 147] width 6 height 6
checkbox input "false"
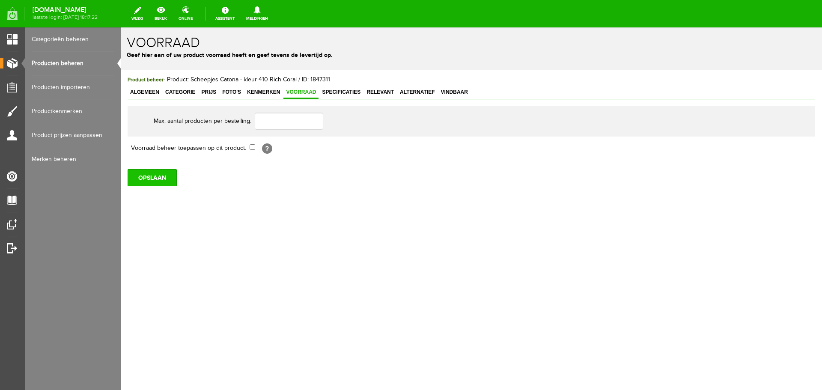
click at [147, 184] on input "OPSLAAN" at bounding box center [152, 177] width 49 height 17
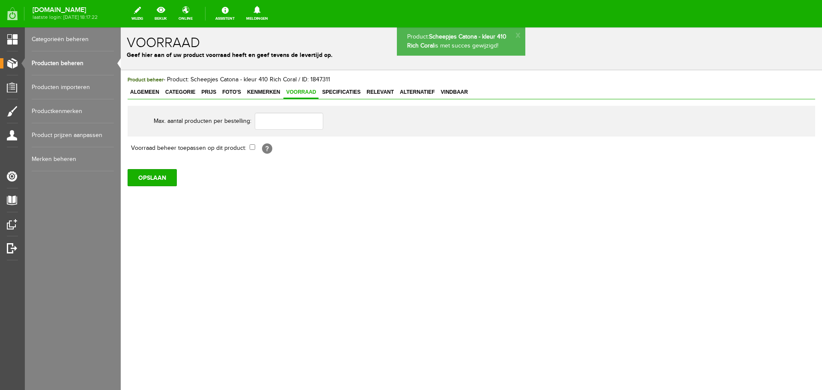
click at [149, 91] on span "Algemeen" at bounding box center [145, 92] width 34 height 6
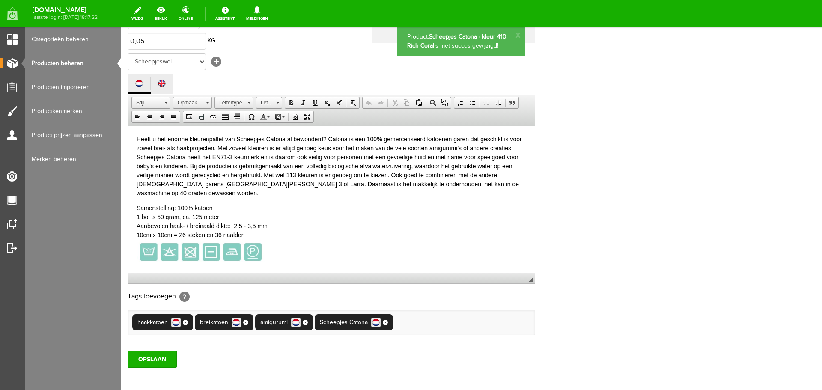
scroll to position [190, 0]
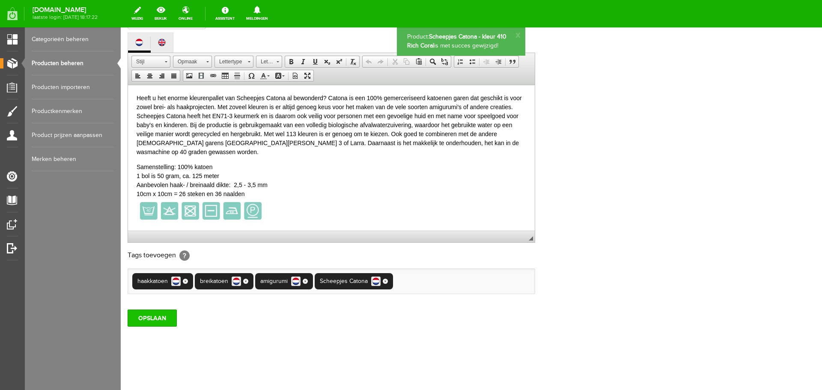
click at [145, 319] on input "OPSLAAN" at bounding box center [152, 317] width 49 height 17
click at [67, 64] on link "Producten beheren" at bounding box center [73, 63] width 82 height 24
